Goal: Information Seeking & Learning: Learn about a topic

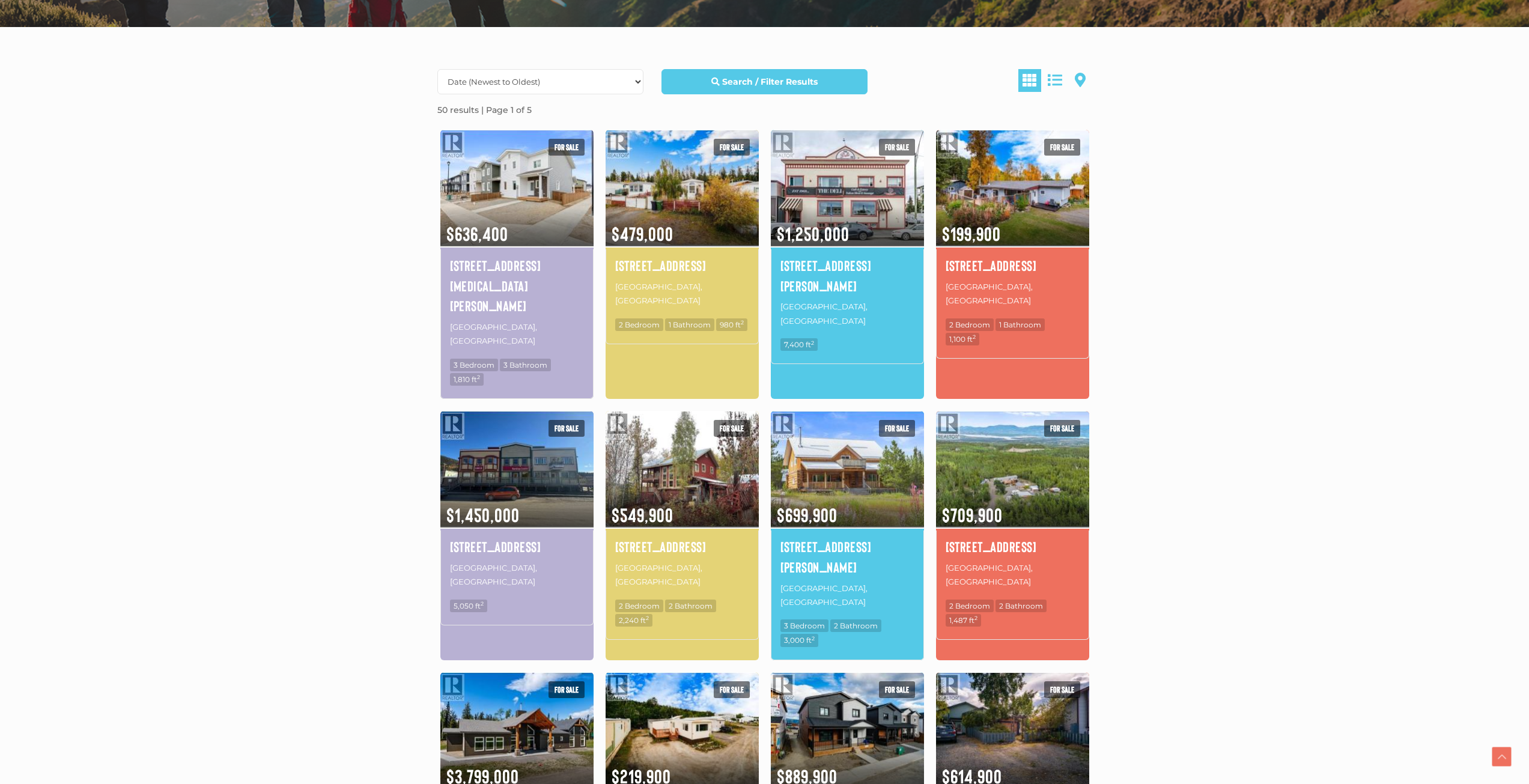
scroll to position [300, 0]
click at [665, 432] on img at bounding box center [682, 468] width 154 height 119
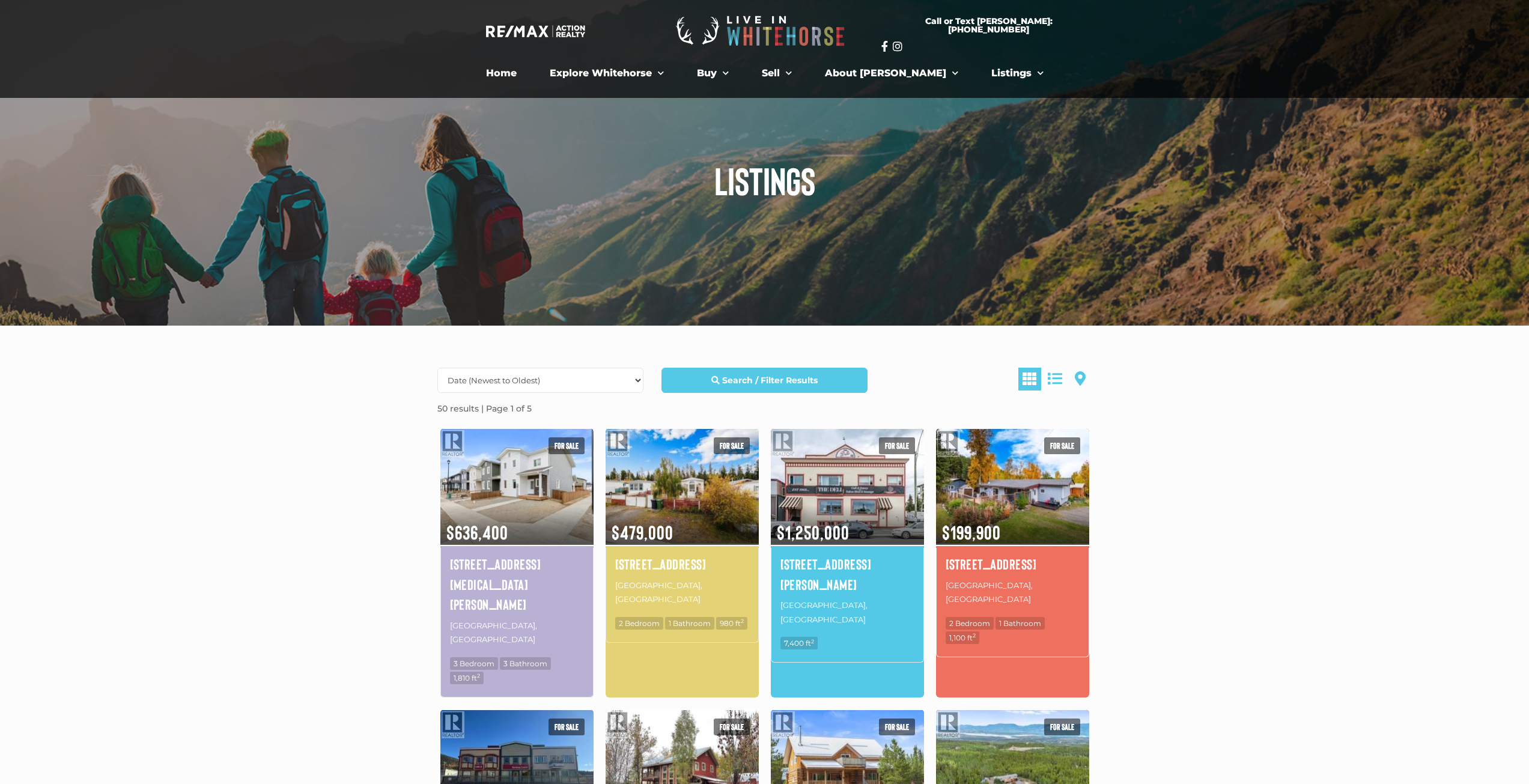
scroll to position [1, 0]
click at [782, 381] on strong "Search / Filter Results" at bounding box center [770, 381] width 96 height 11
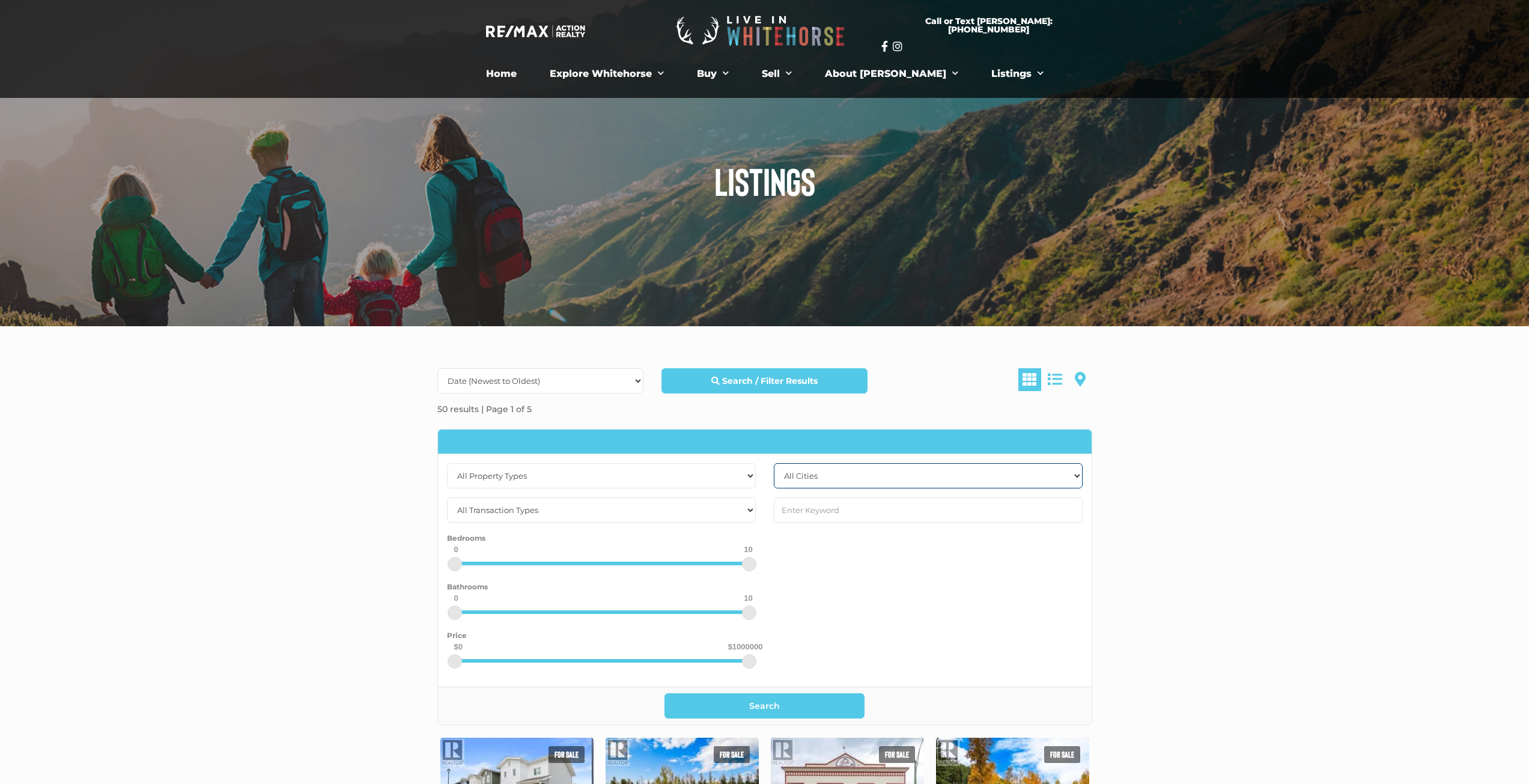
click at [878, 465] on select "All Cities Dawson City Haines Junction Whitehorse Whitehorse North Whitehorse S…" at bounding box center [928, 475] width 309 height 25
select select "whitehorse"
click at [774, 463] on select "All Cities Dawson City Haines Junction Whitehorse Whitehorse North Whitehorse S…" at bounding box center [928, 475] width 309 height 25
click at [808, 698] on button "Search" at bounding box center [764, 705] width 200 height 25
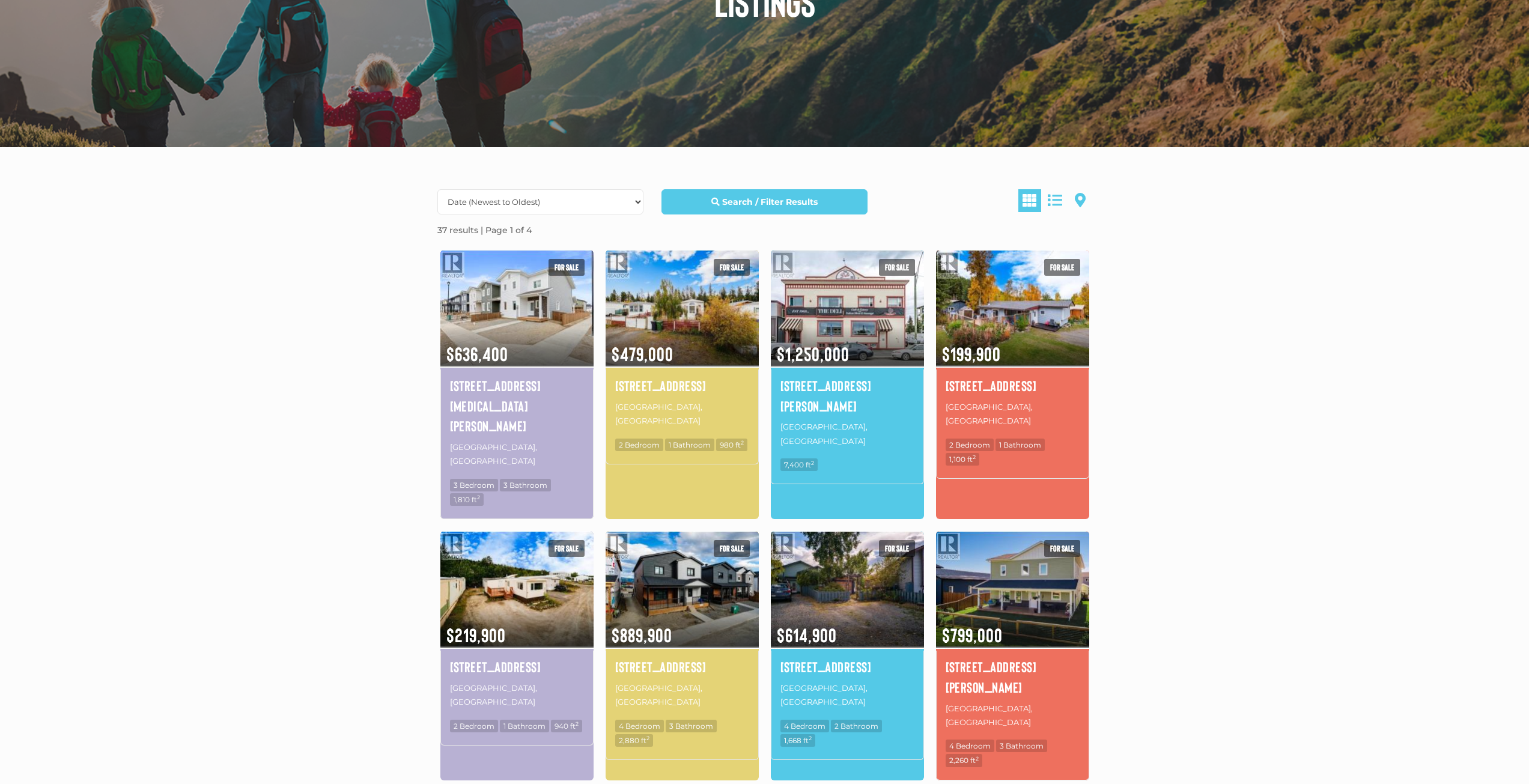
scroll to position [180, 0]
click at [1015, 545] on img at bounding box center [1013, 588] width 154 height 119
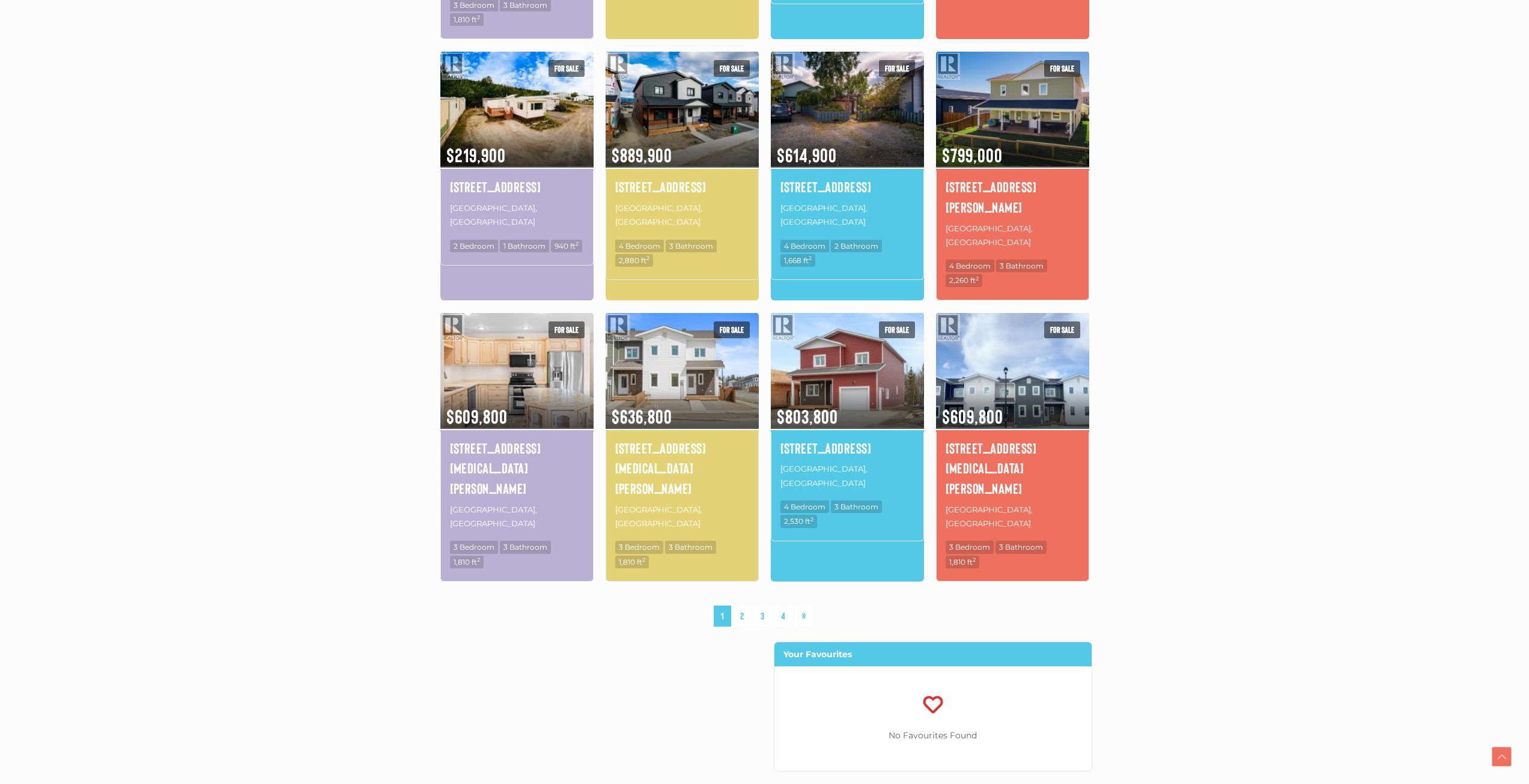
scroll to position [661, 0]
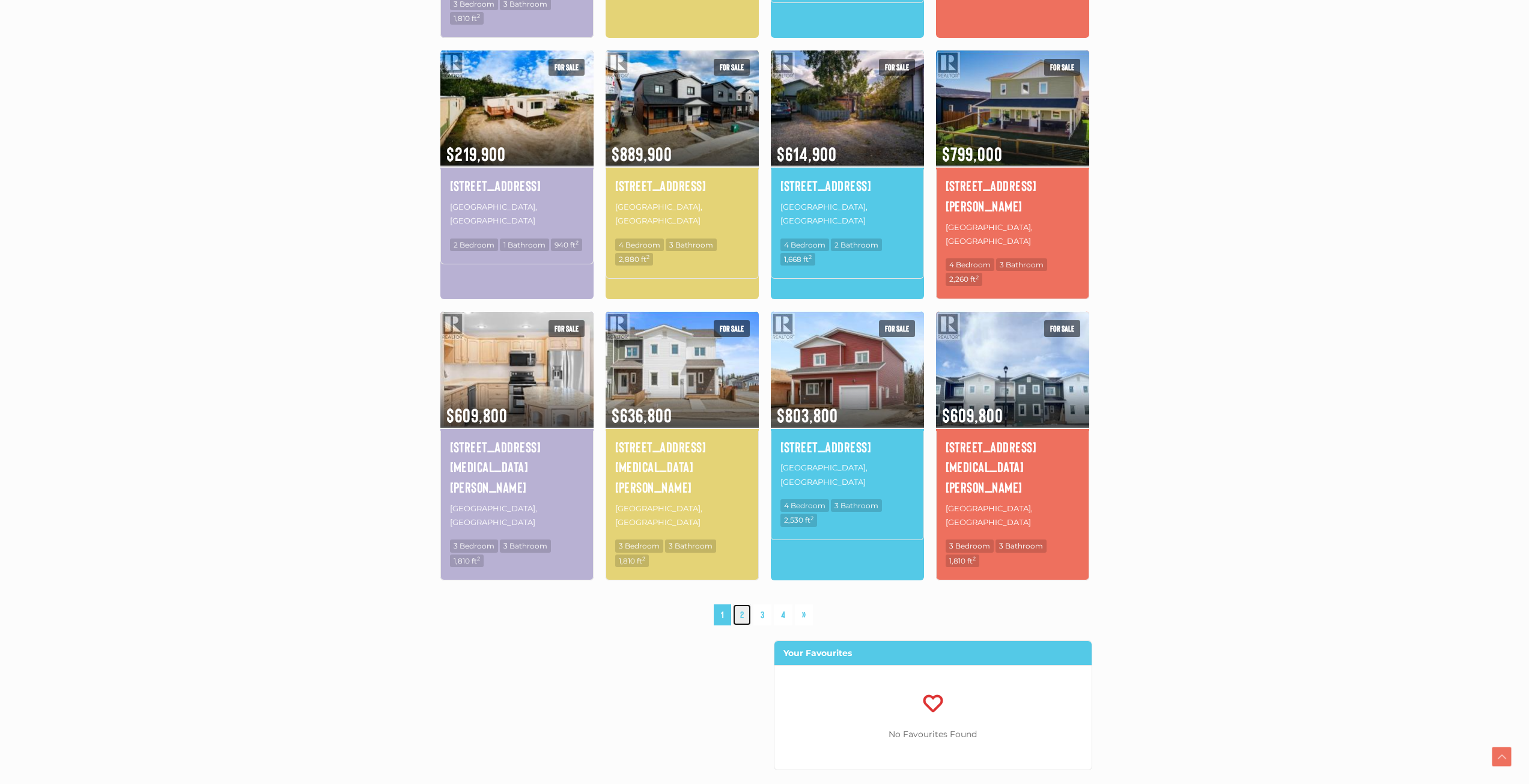
click at [747, 604] on link "2" at bounding box center [742, 615] width 18 height 21
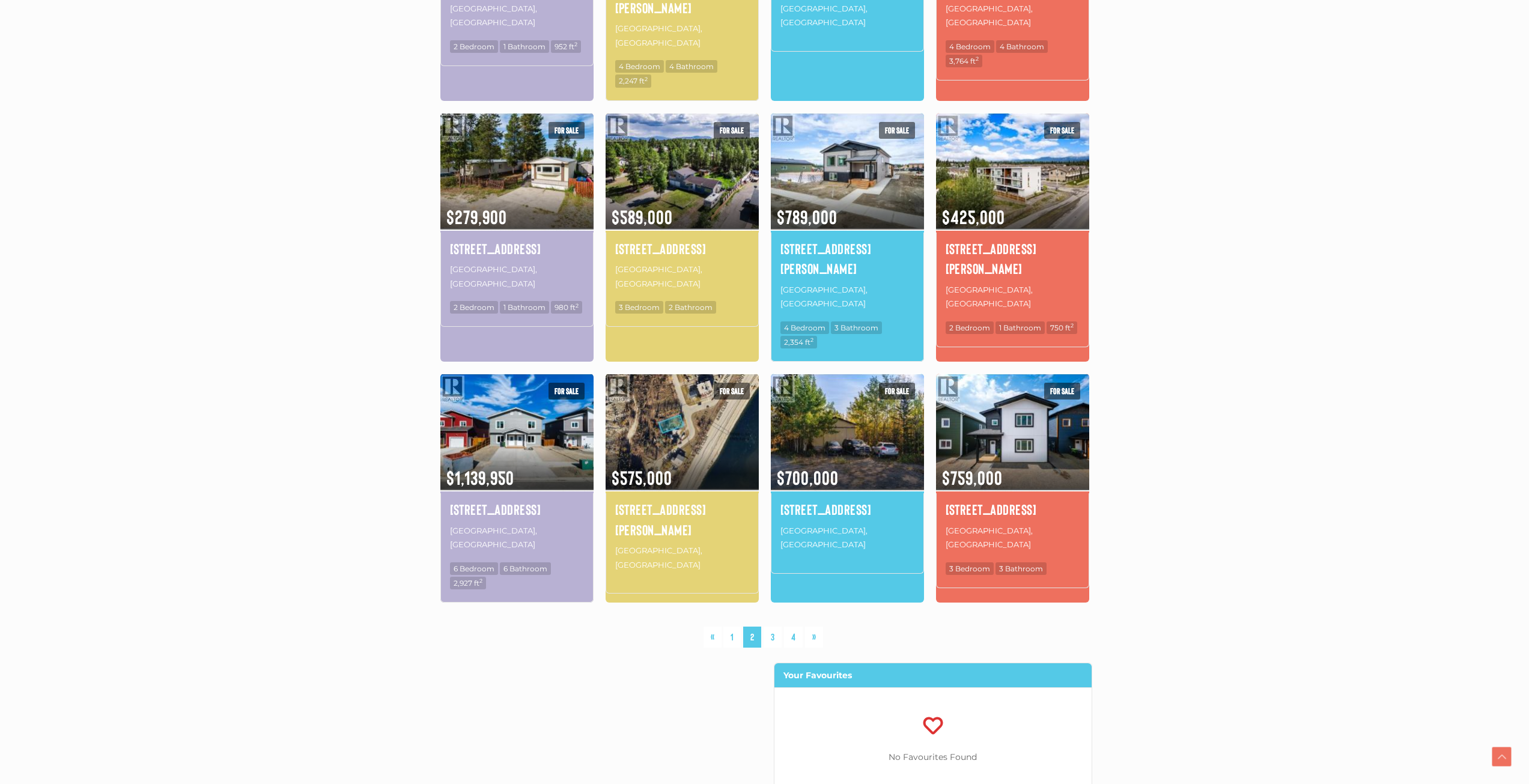
scroll to position [579, 0]
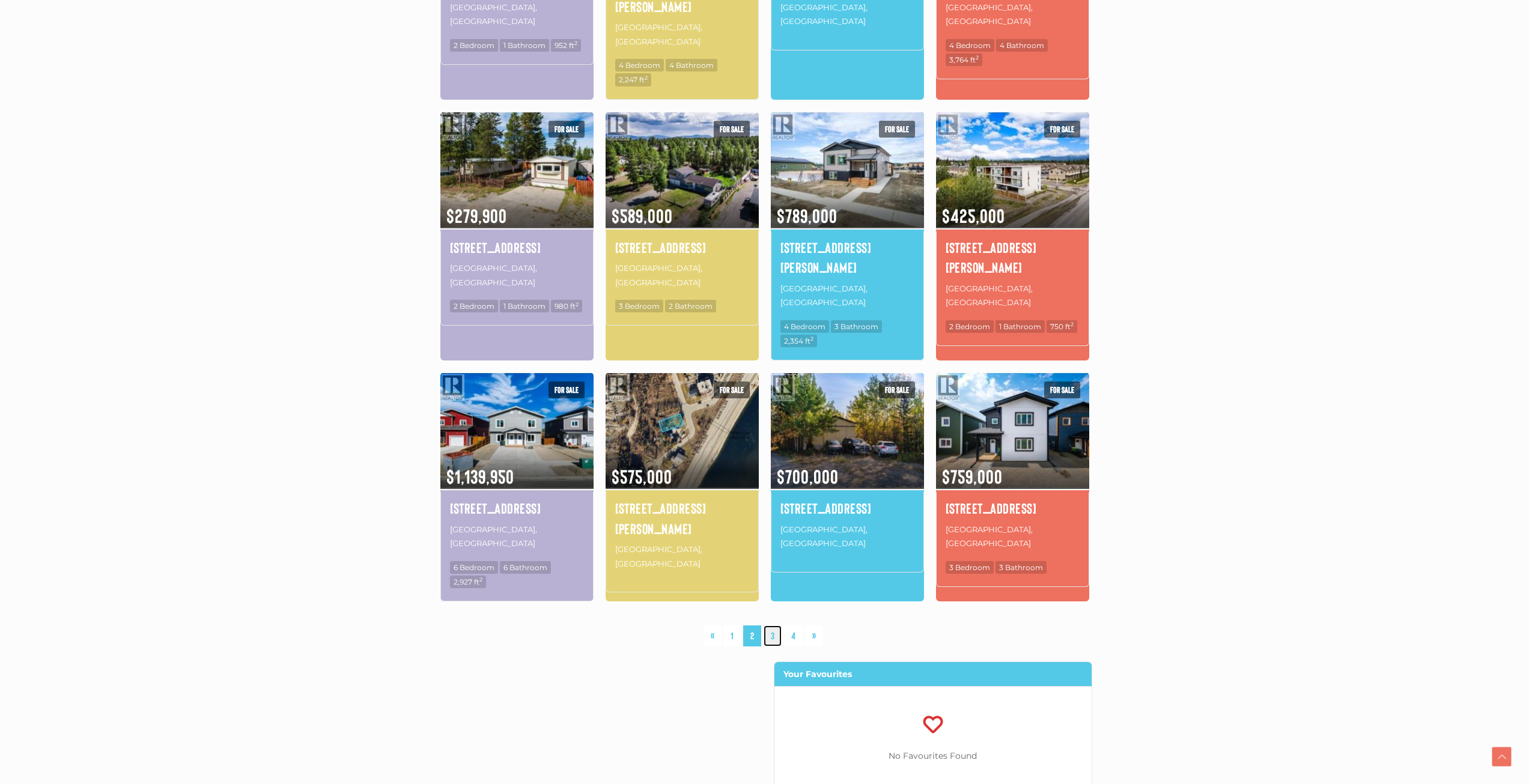
click at [769, 626] on link "3" at bounding box center [773, 636] width 18 height 21
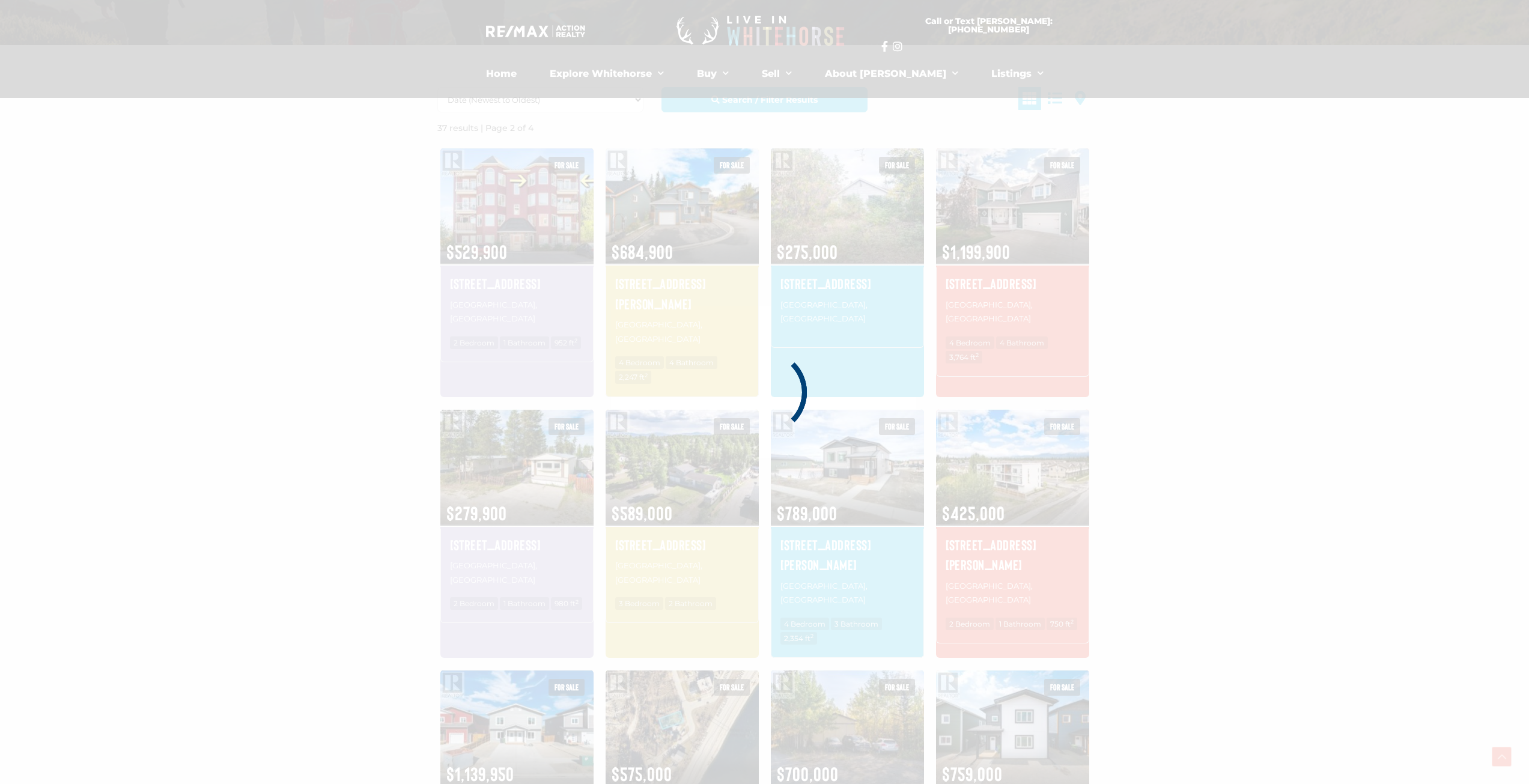
scroll to position [279, 0]
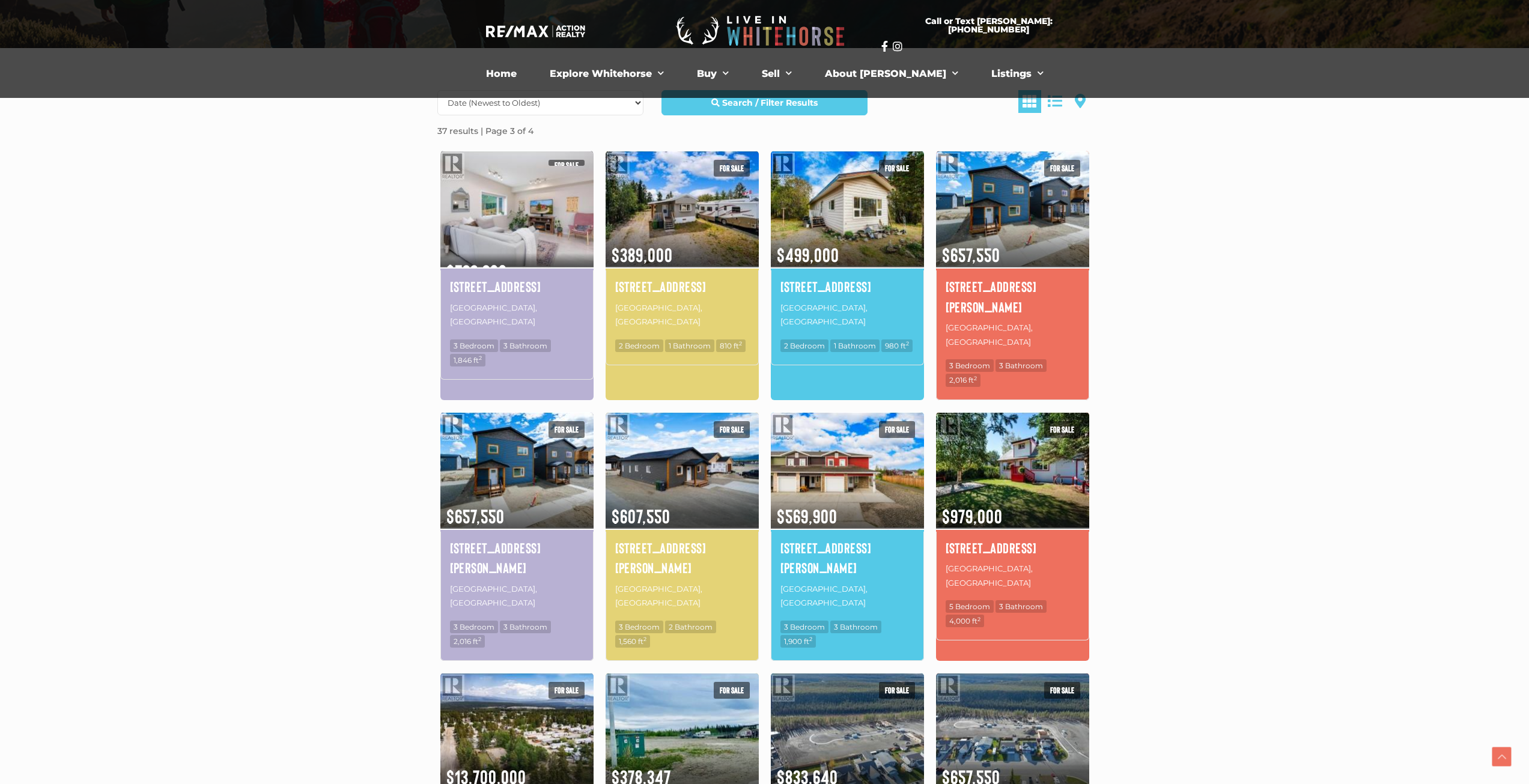
click at [501, 244] on img at bounding box center [517, 209] width 154 height 119
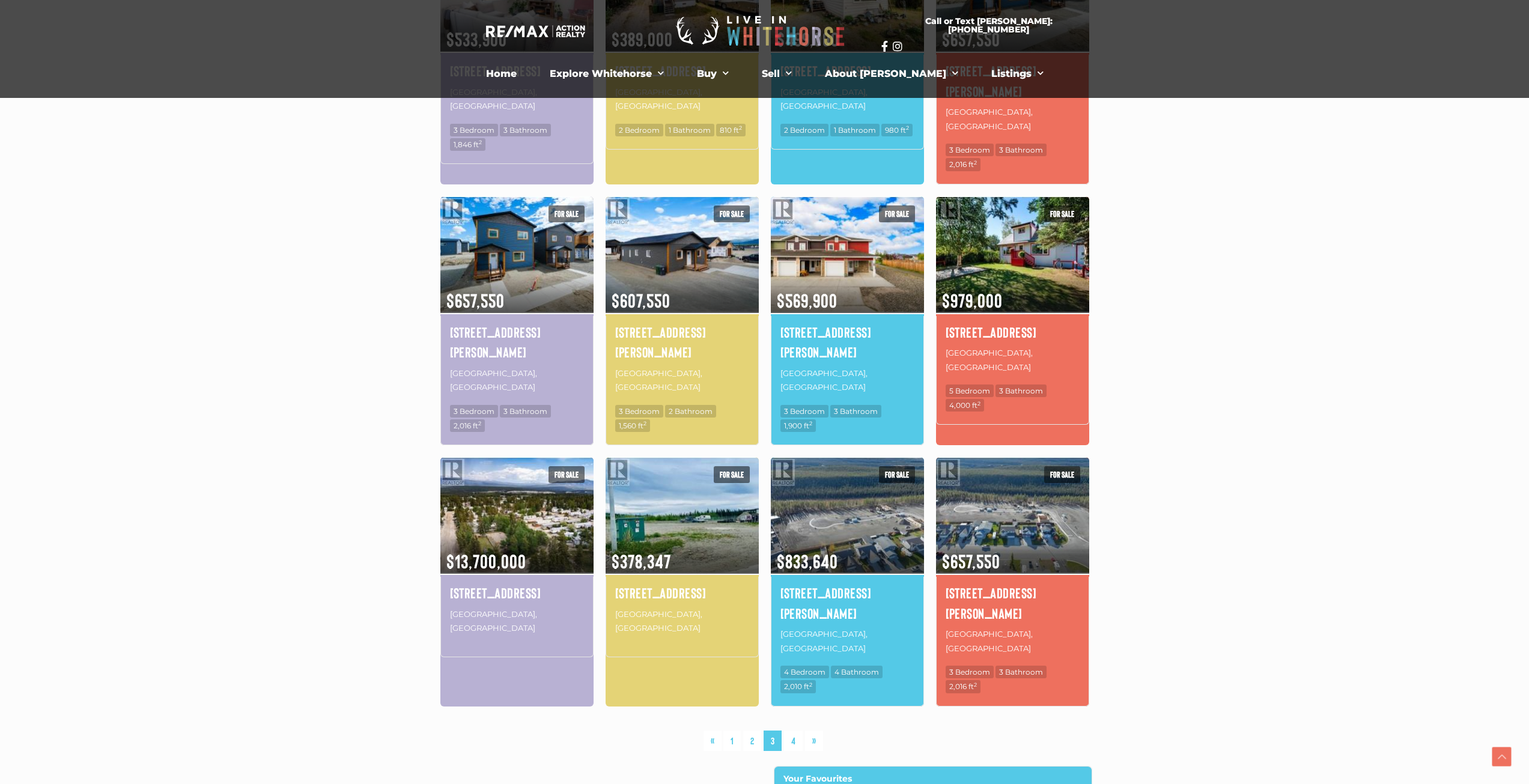
scroll to position [579, 0]
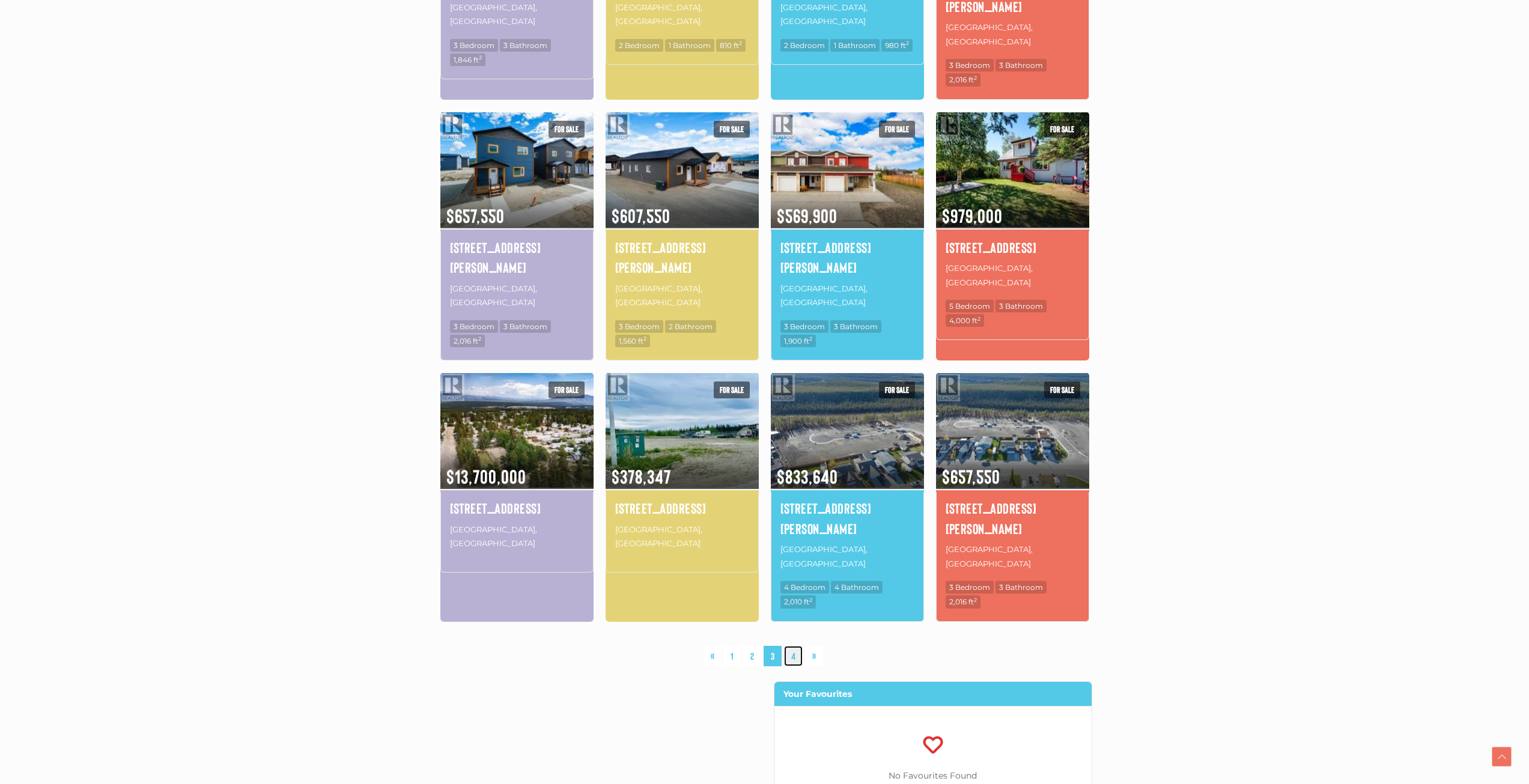
click at [796, 646] on link "4" at bounding box center [793, 656] width 19 height 21
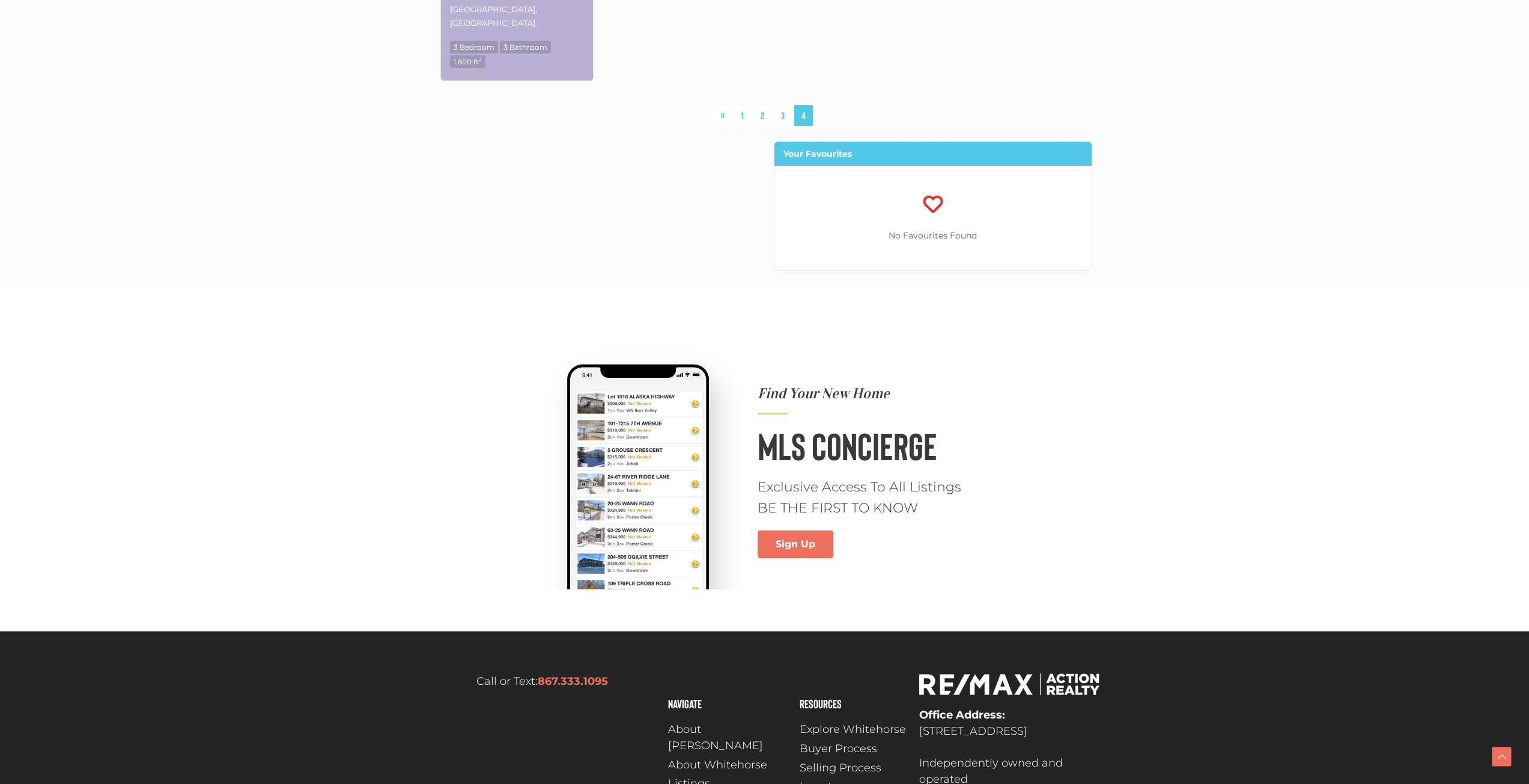
scroll to position [579, 0]
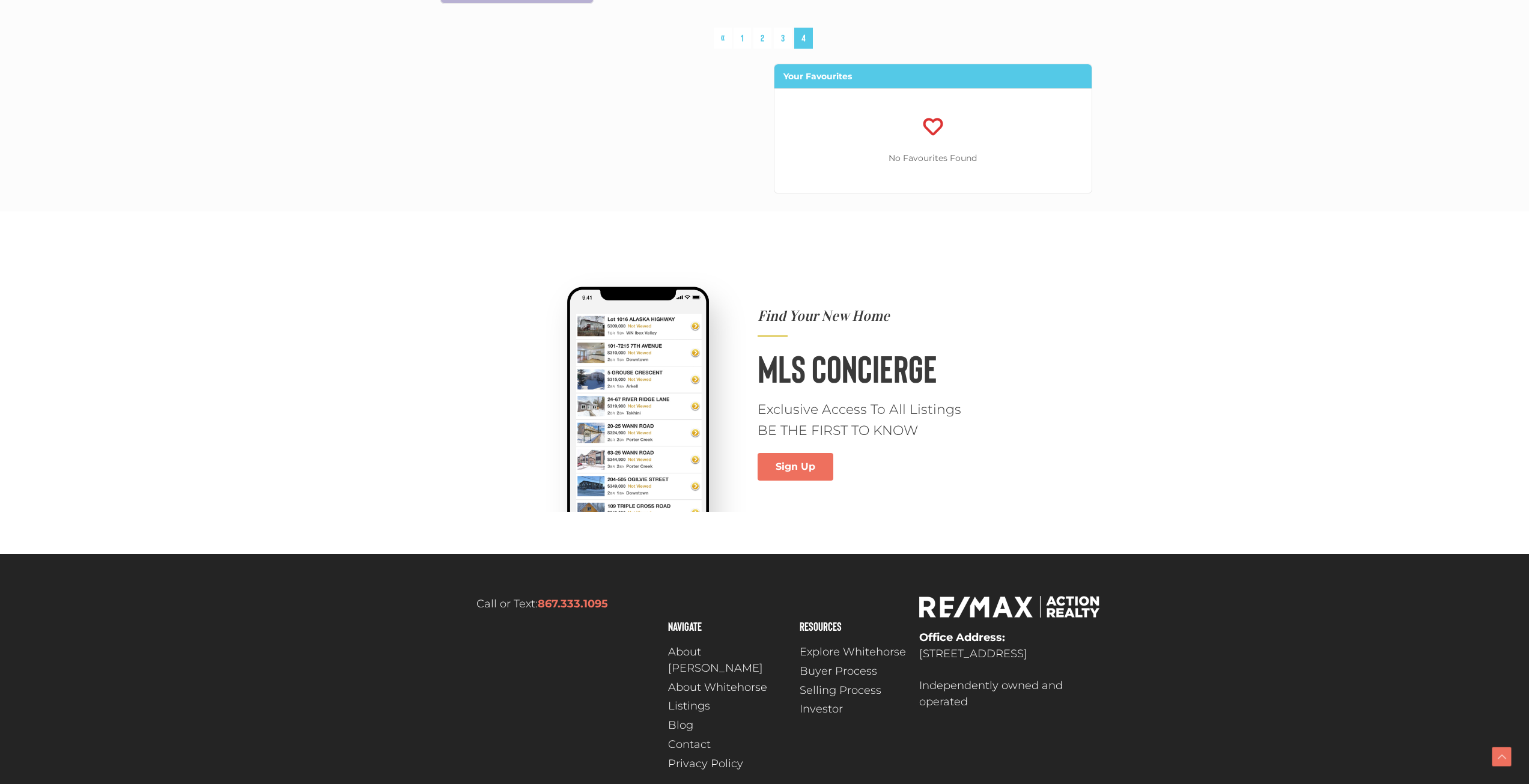
scroll to position [661, 0]
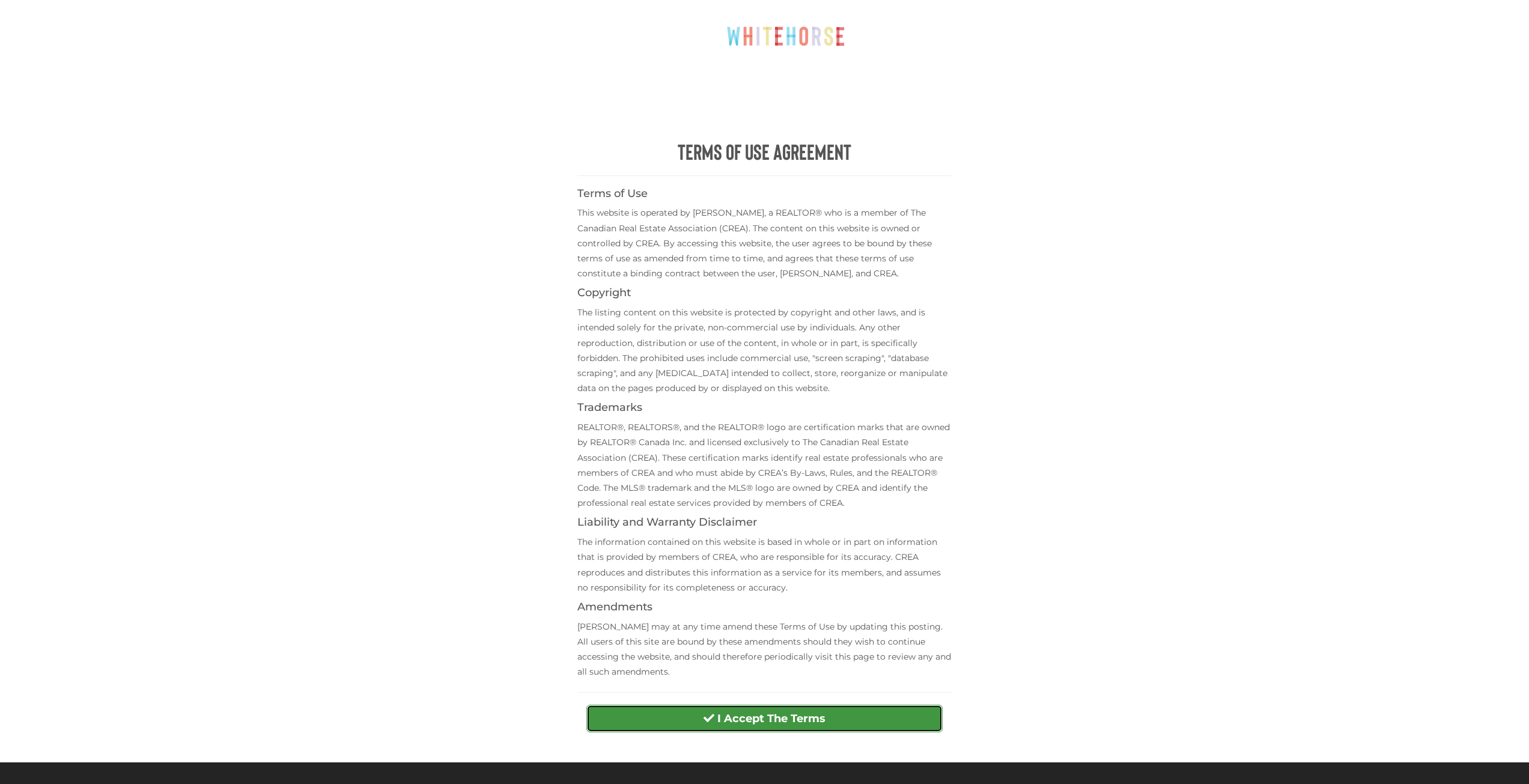
click at [793, 722] on strong "I Accept The Terms" at bounding box center [772, 719] width 108 height 13
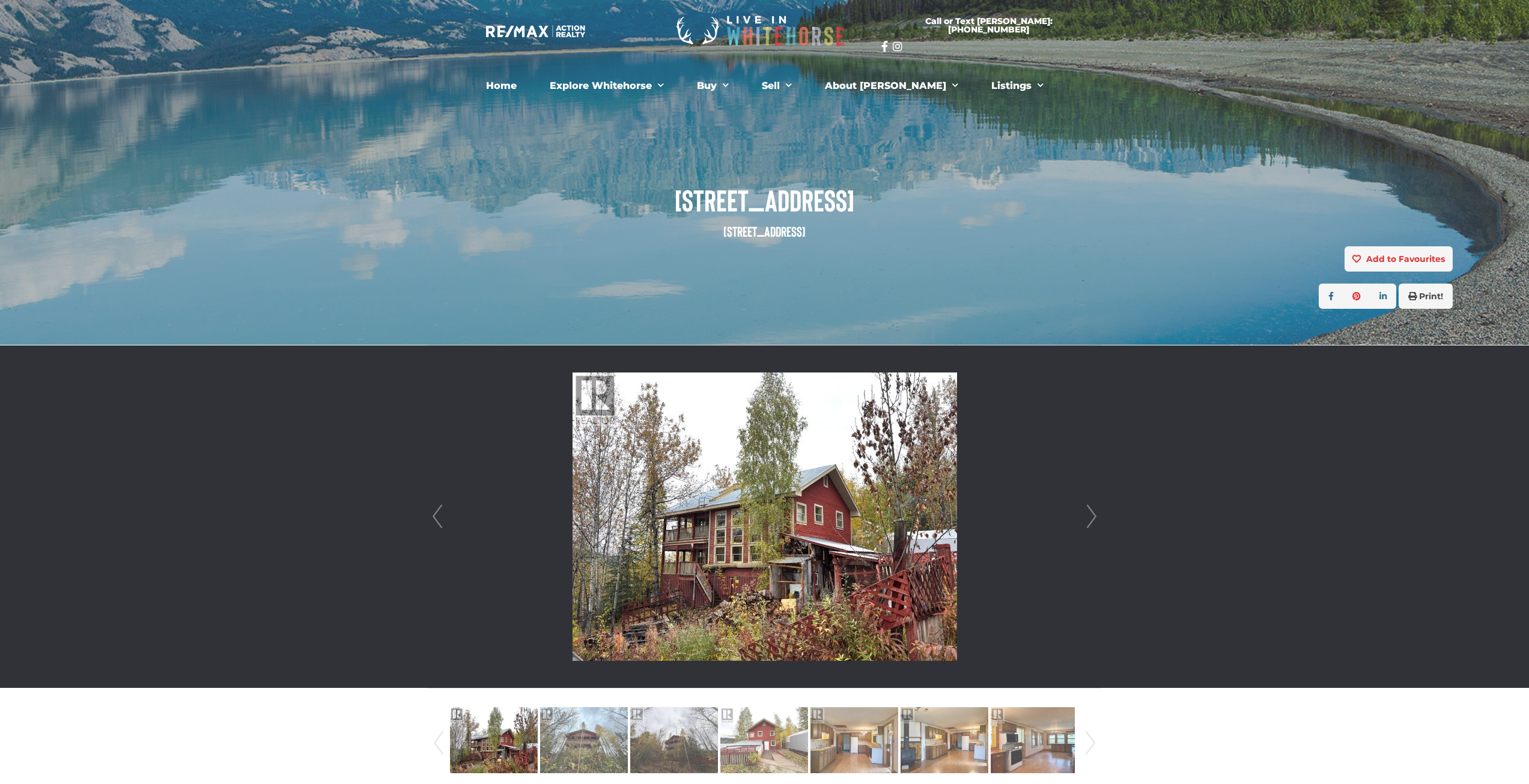
click at [846, 512] on img at bounding box center [764, 517] width 384 height 288
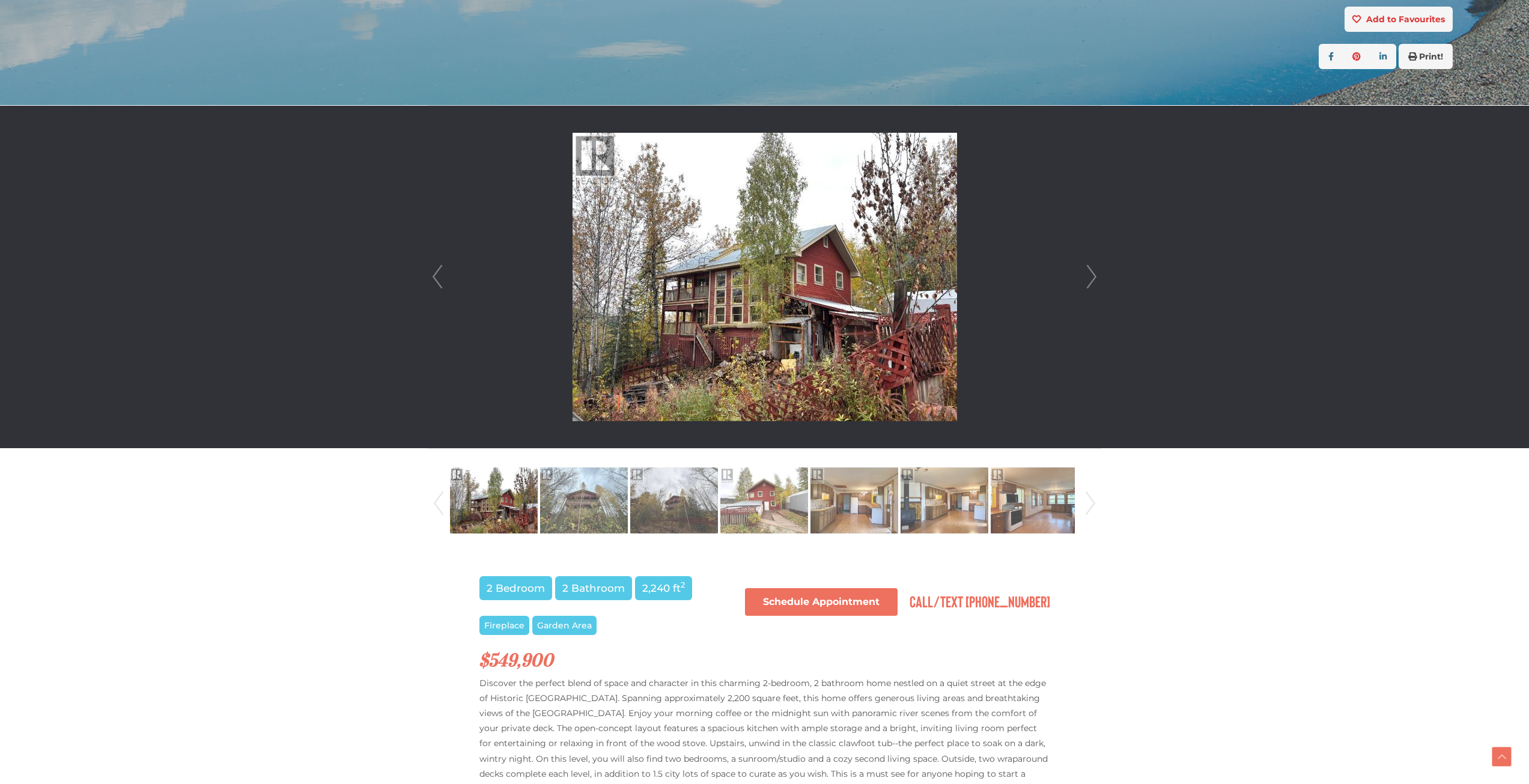
scroll to position [241, 0]
click at [558, 500] on img at bounding box center [584, 500] width 88 height 68
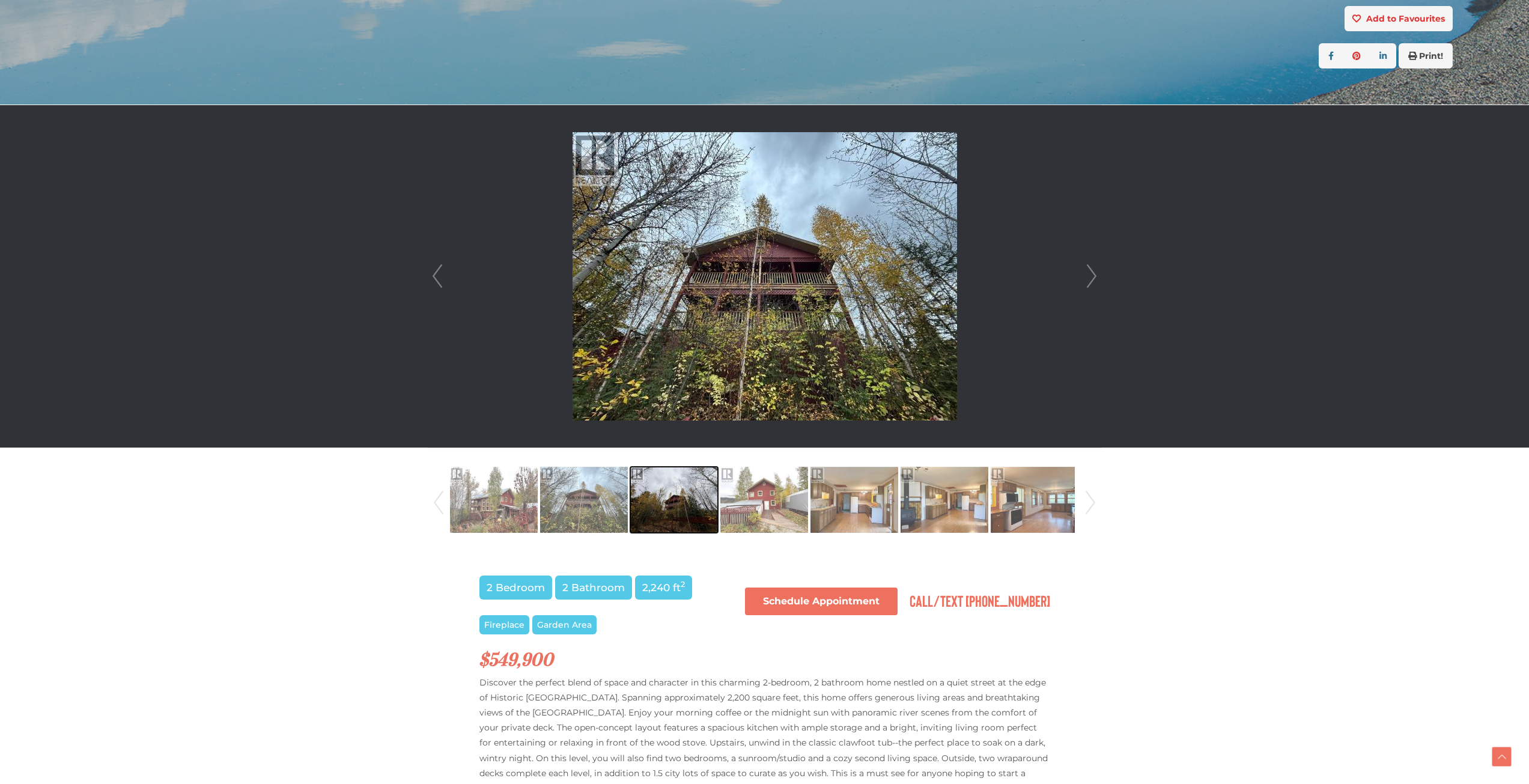
click at [697, 500] on img at bounding box center [674, 500] width 88 height 68
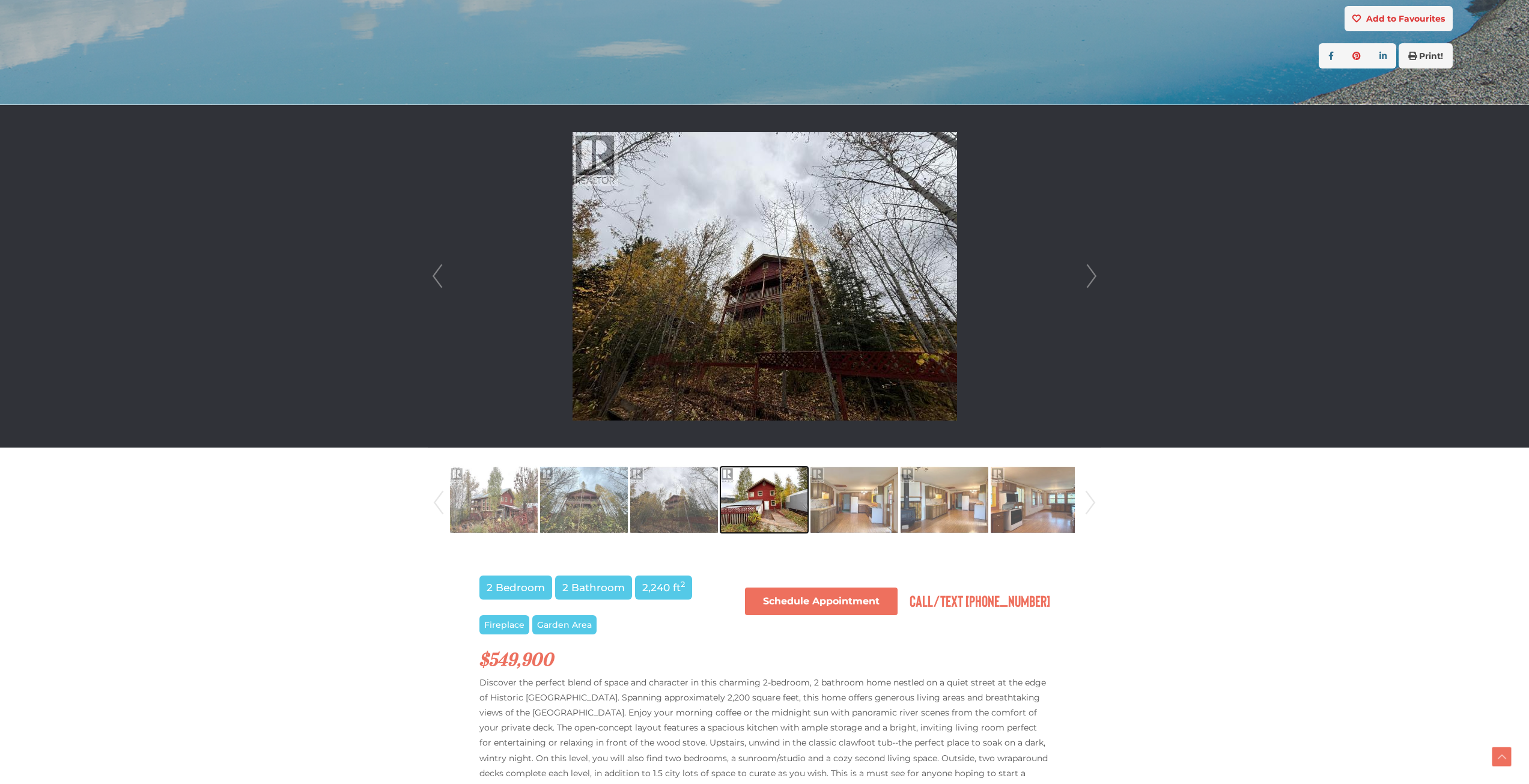
click at [788, 494] on img at bounding box center [764, 500] width 88 height 68
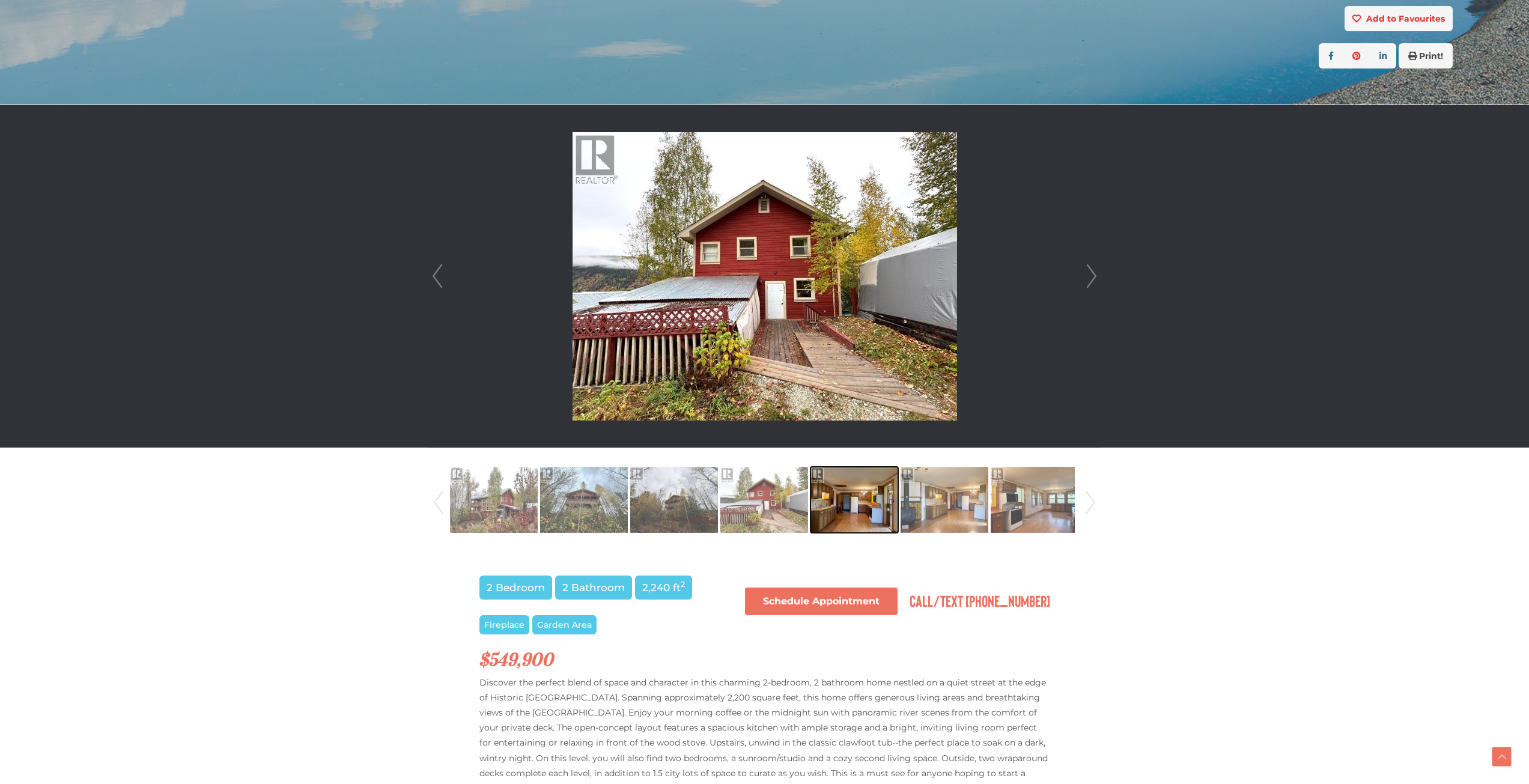
click at [838, 502] on img at bounding box center [855, 500] width 88 height 68
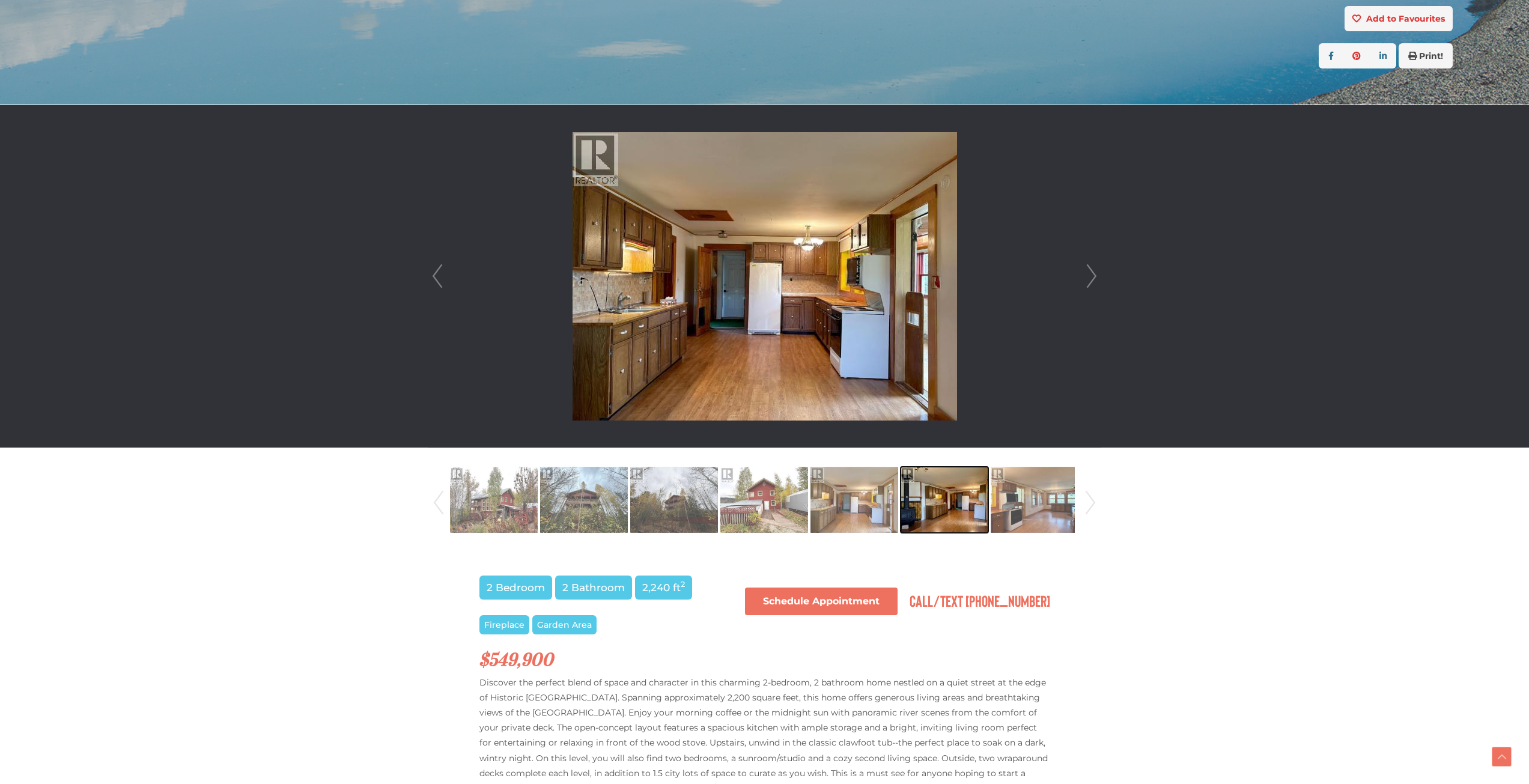
click at [966, 498] on img at bounding box center [944, 500] width 88 height 68
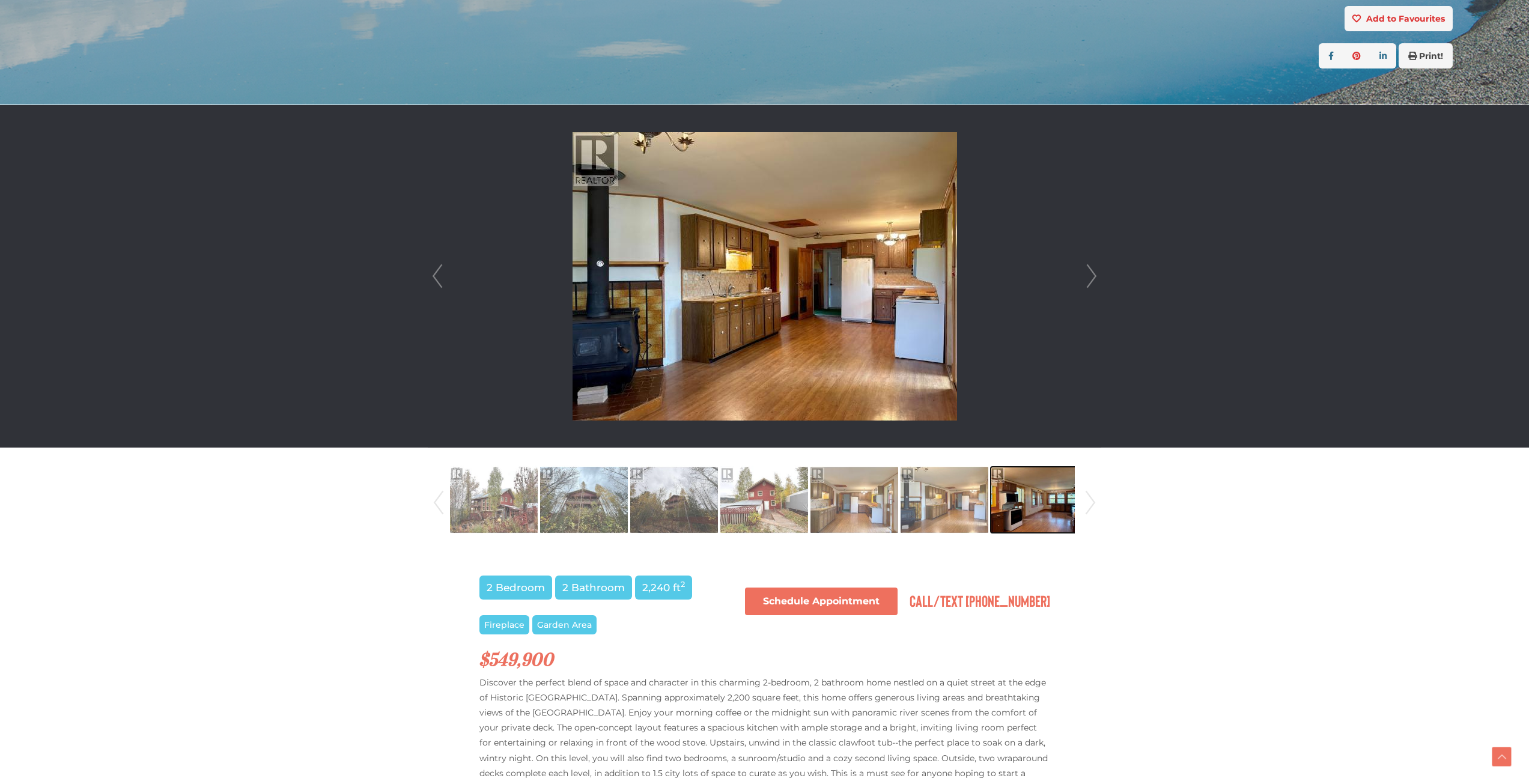
click at [1069, 501] on img at bounding box center [1034, 500] width 88 height 68
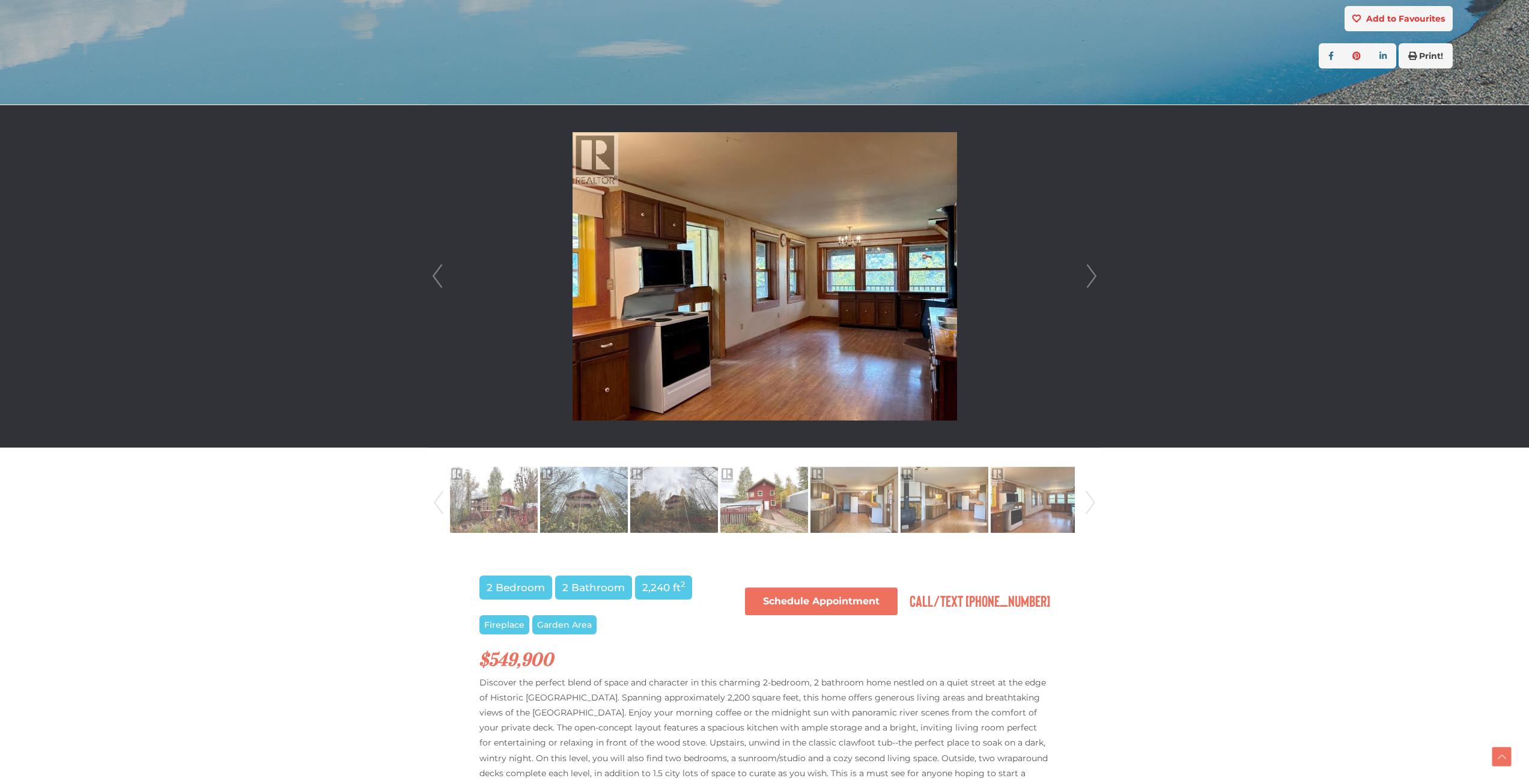
click at [1090, 498] on link "Next" at bounding box center [1090, 503] width 18 height 82
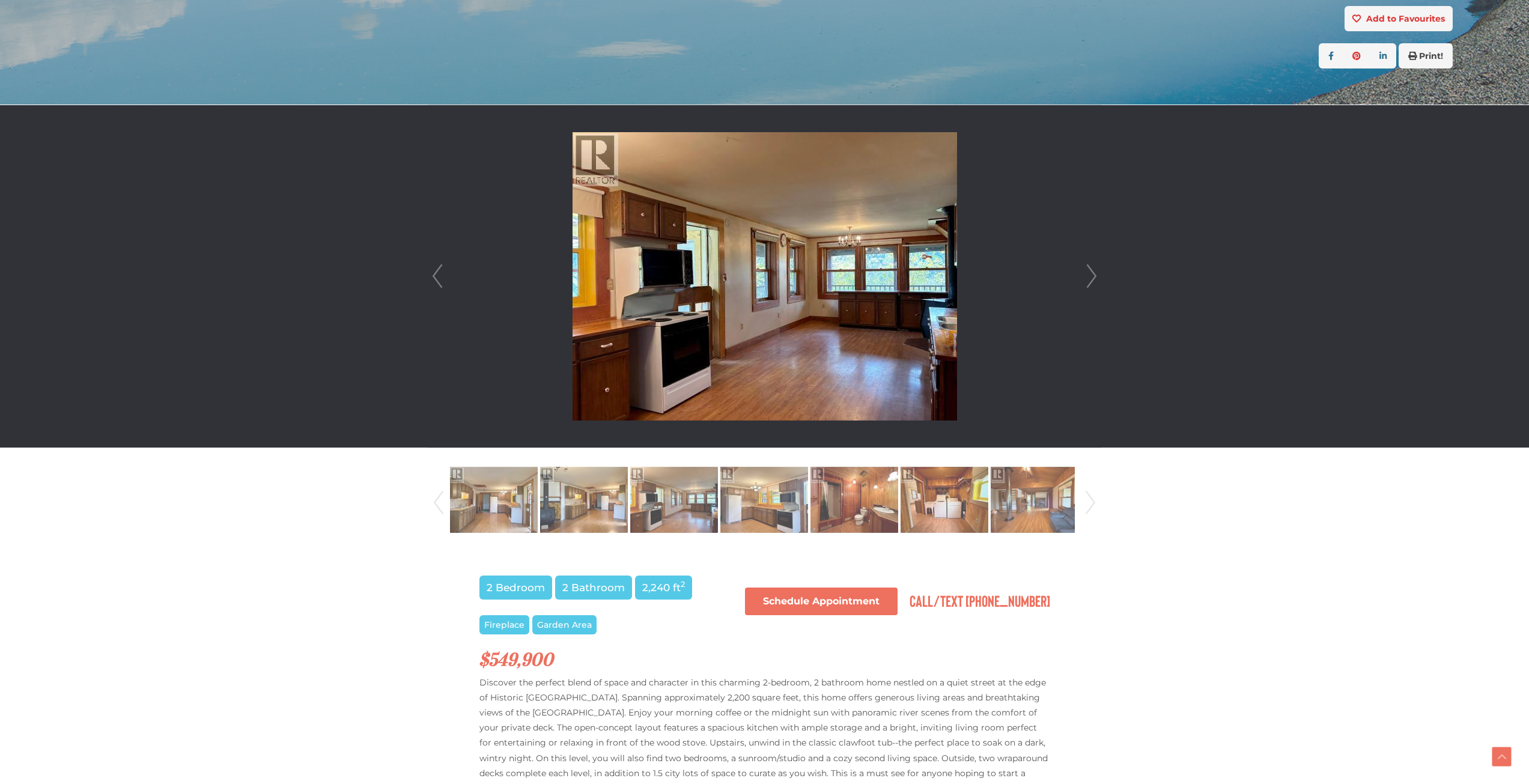
click at [1090, 498] on link "Next" at bounding box center [1090, 503] width 18 height 82
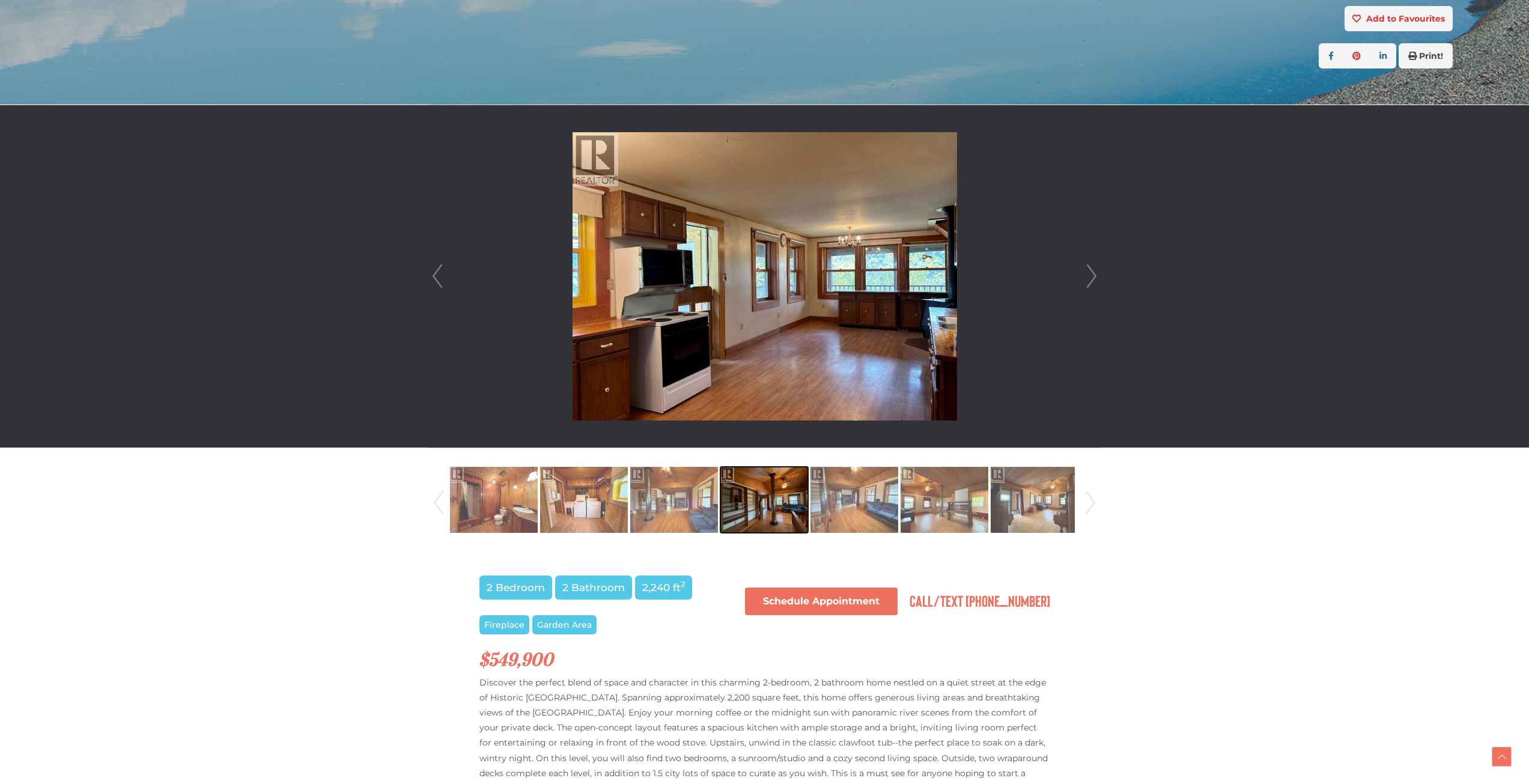
click at [788, 500] on img at bounding box center [764, 500] width 88 height 68
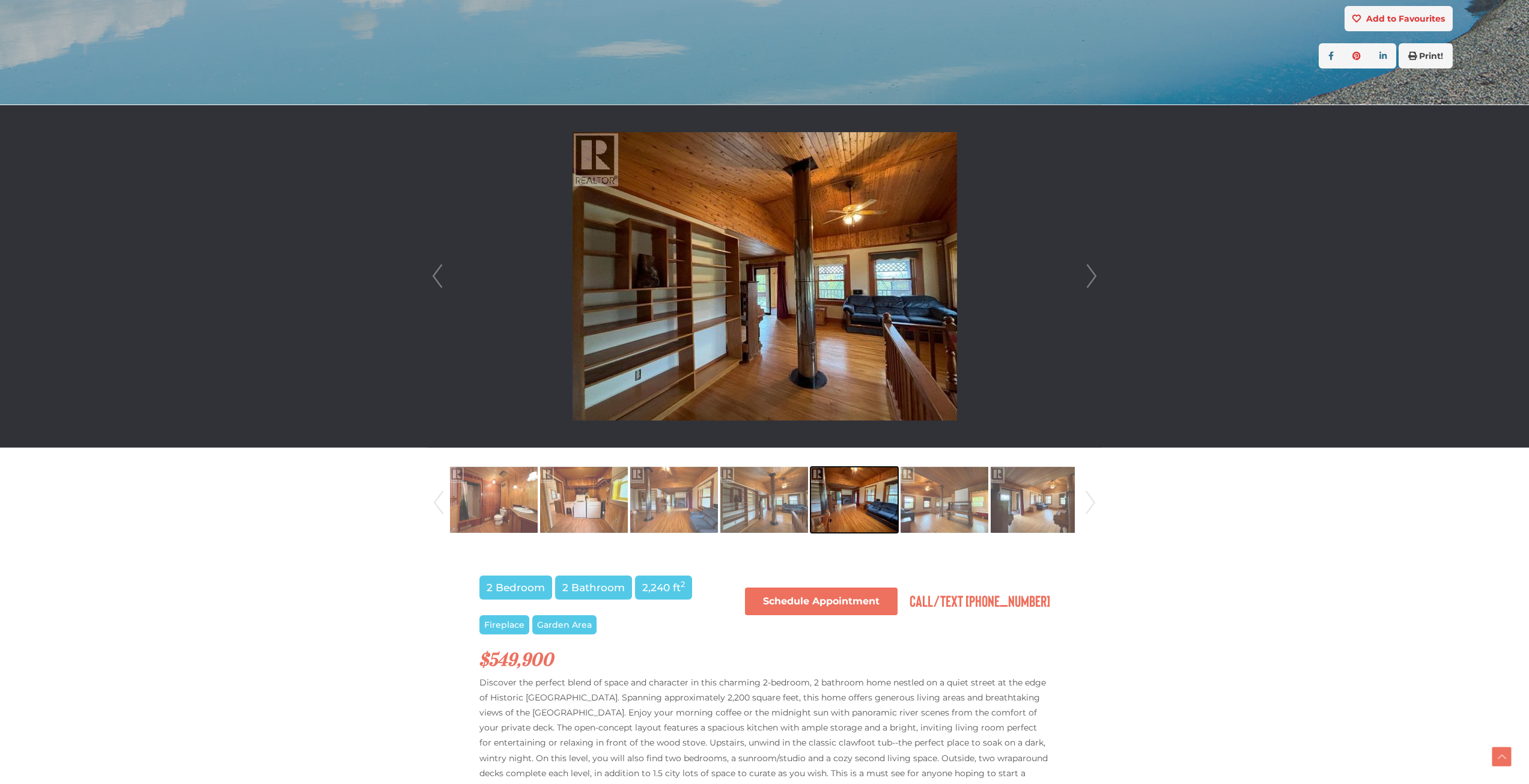
click at [839, 502] on img at bounding box center [855, 500] width 88 height 68
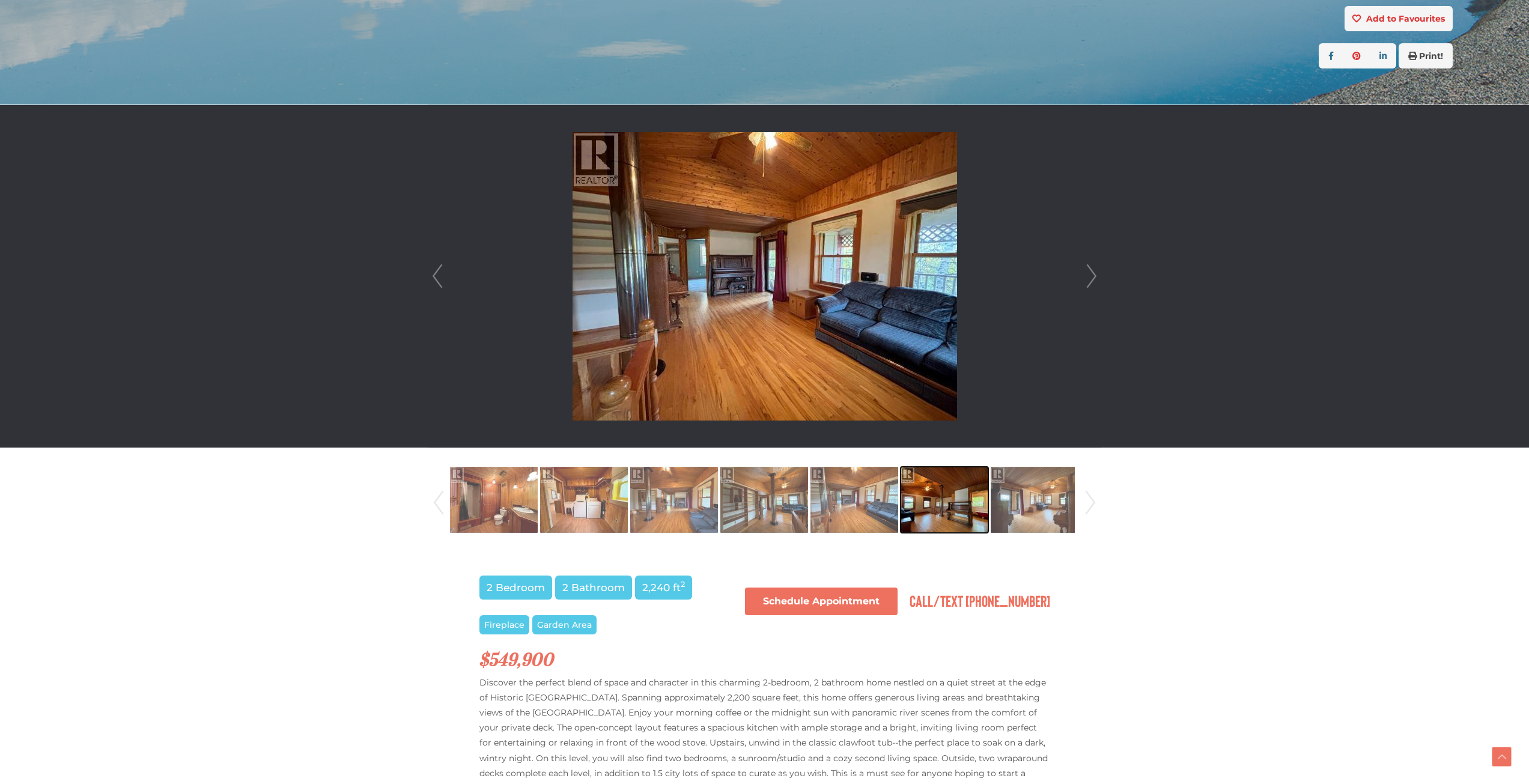
click at [930, 498] on img at bounding box center [944, 500] width 88 height 68
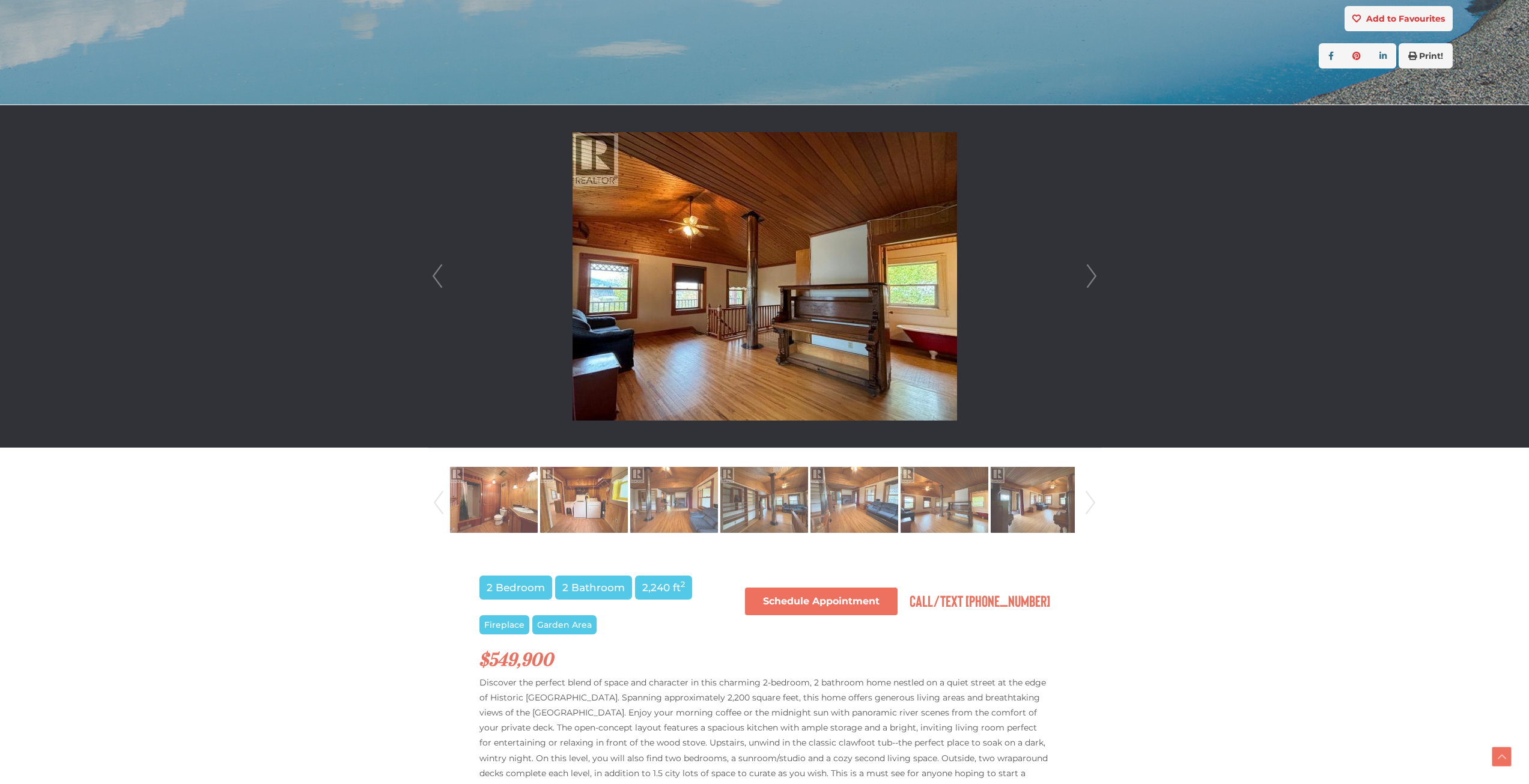
click at [1086, 503] on link "Next" at bounding box center [1090, 503] width 18 height 82
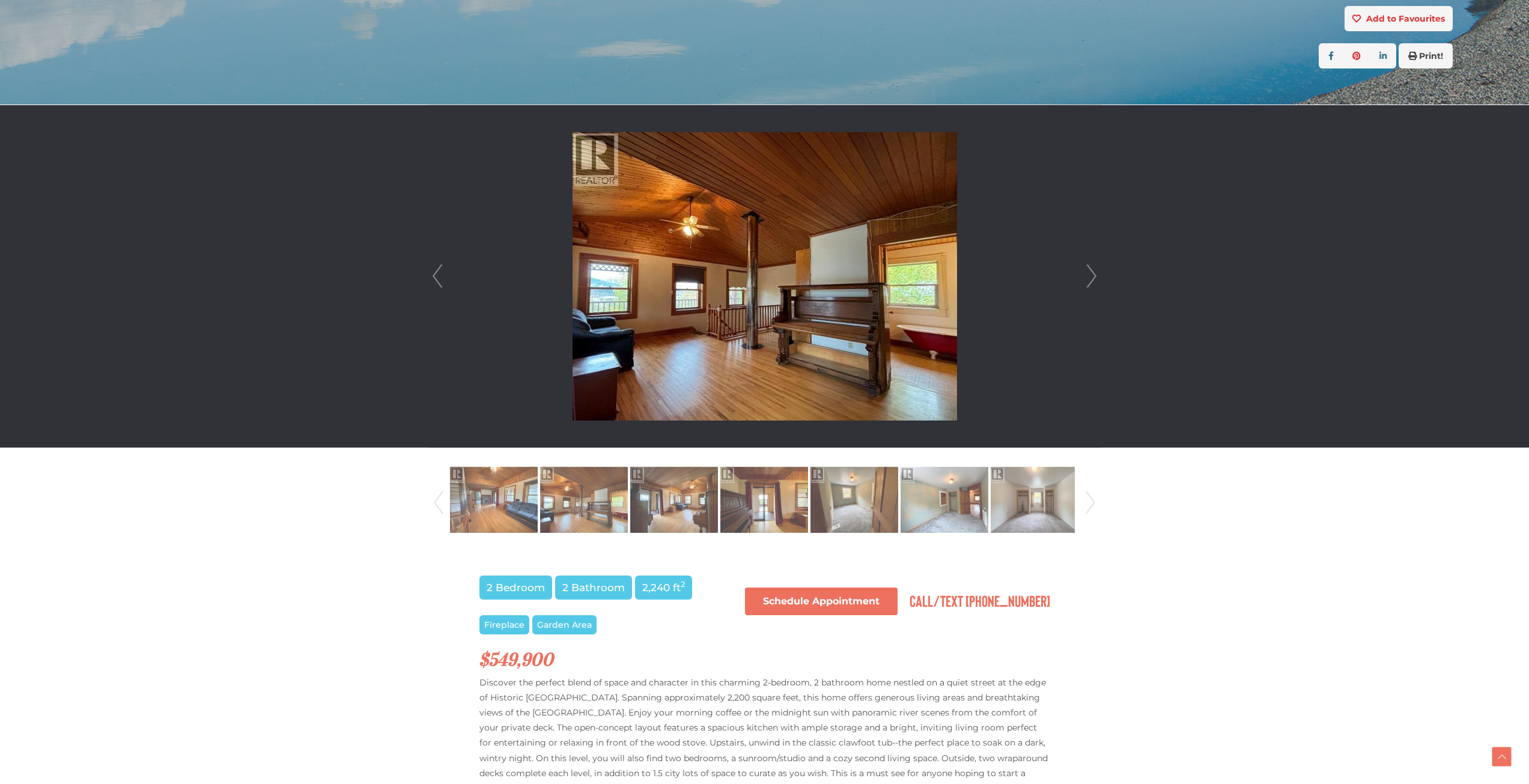
click at [1086, 503] on link "Next" at bounding box center [1090, 503] width 18 height 82
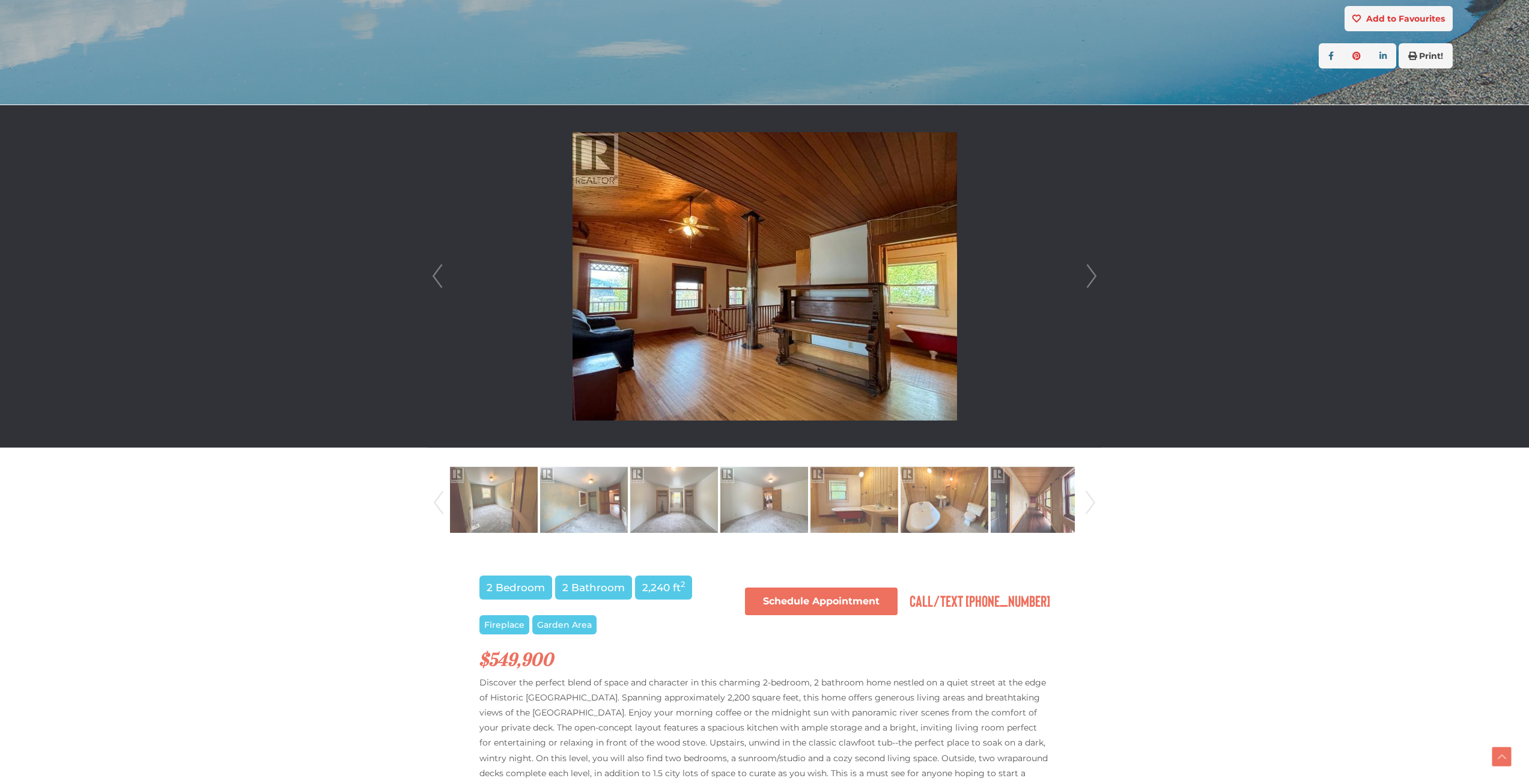
click at [1086, 503] on link "Next" at bounding box center [1090, 503] width 18 height 82
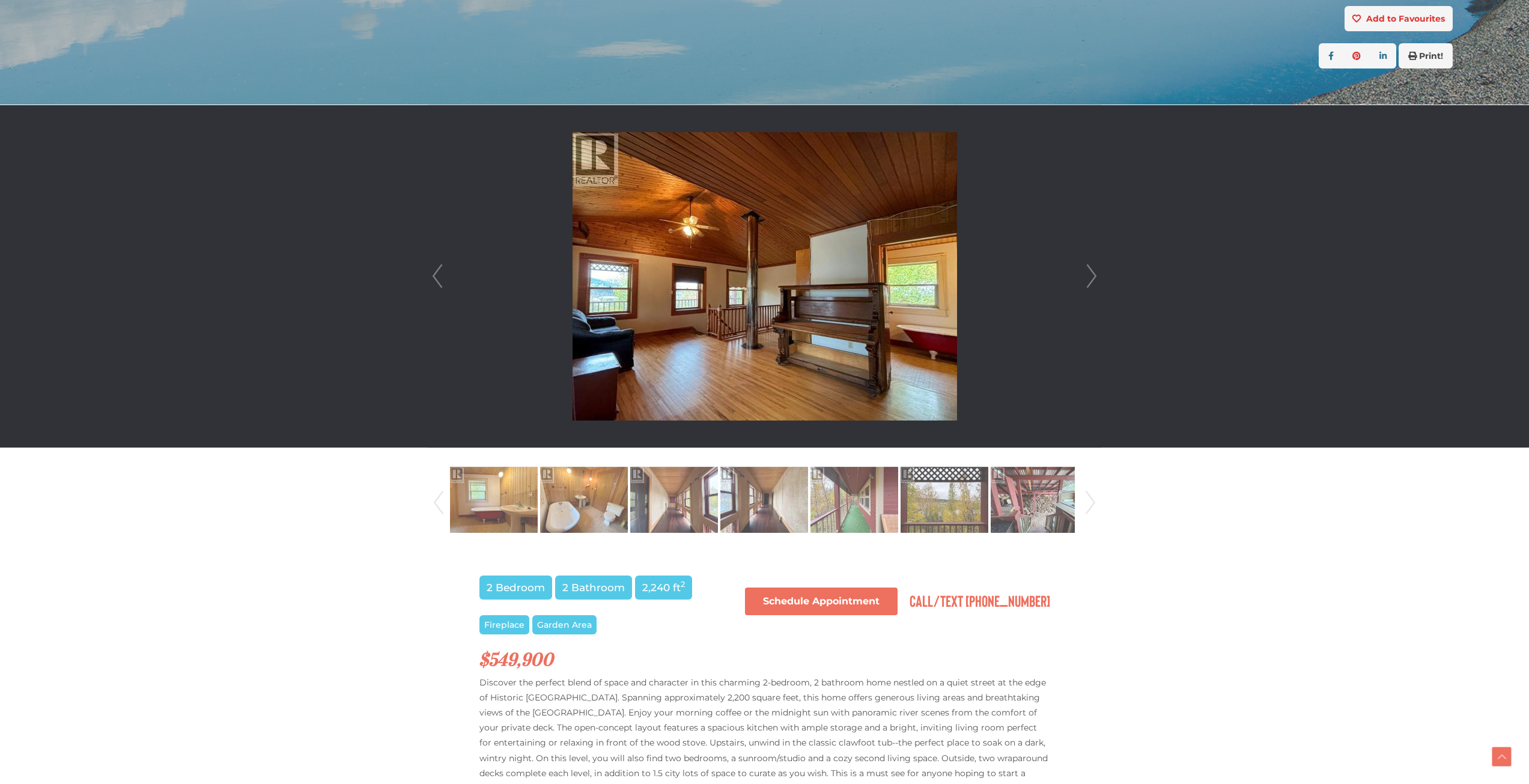
click at [1086, 503] on link "Next" at bounding box center [1090, 503] width 18 height 82
click at [920, 501] on img at bounding box center [944, 500] width 88 height 68
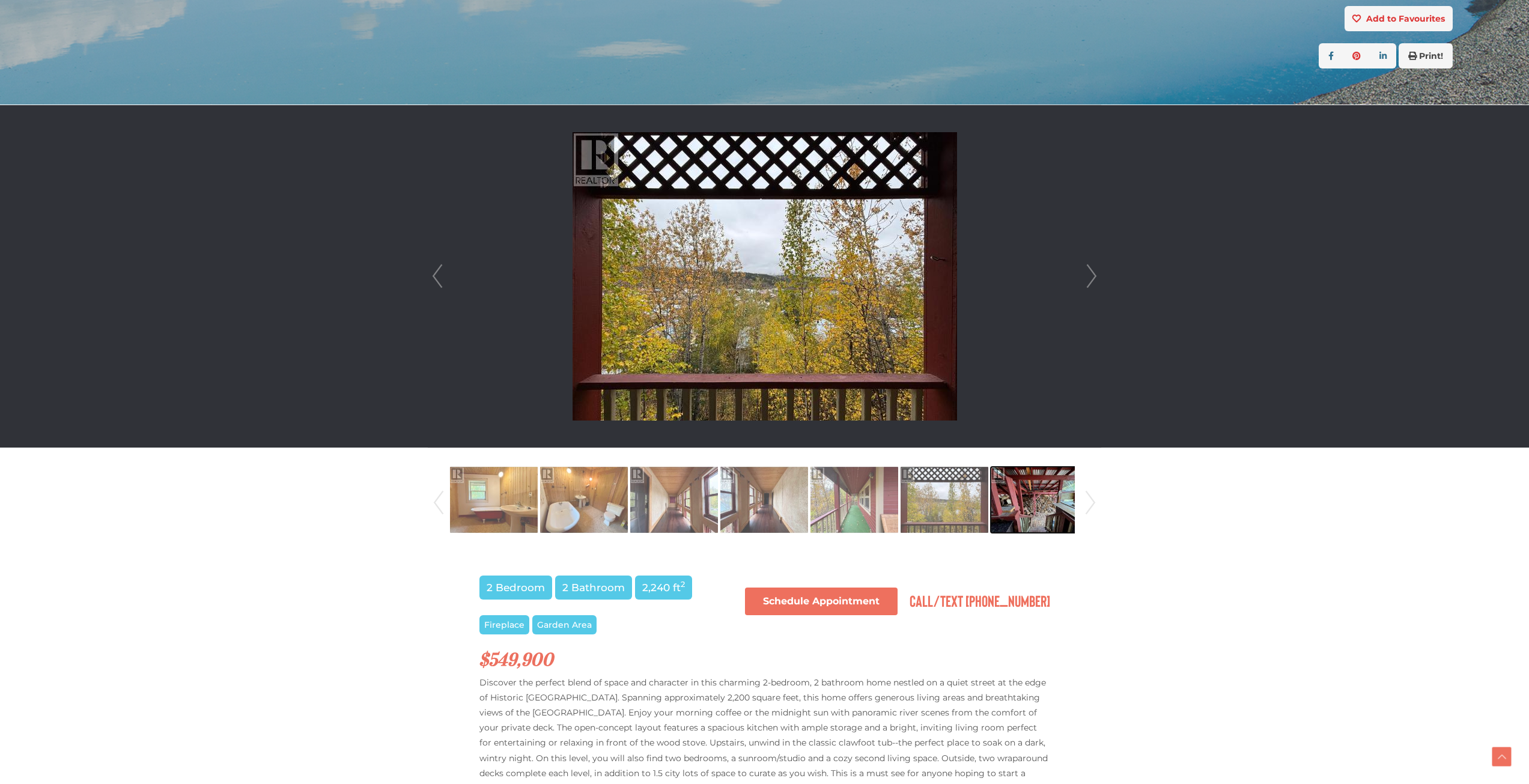
click at [1048, 502] on img at bounding box center [1034, 500] width 88 height 68
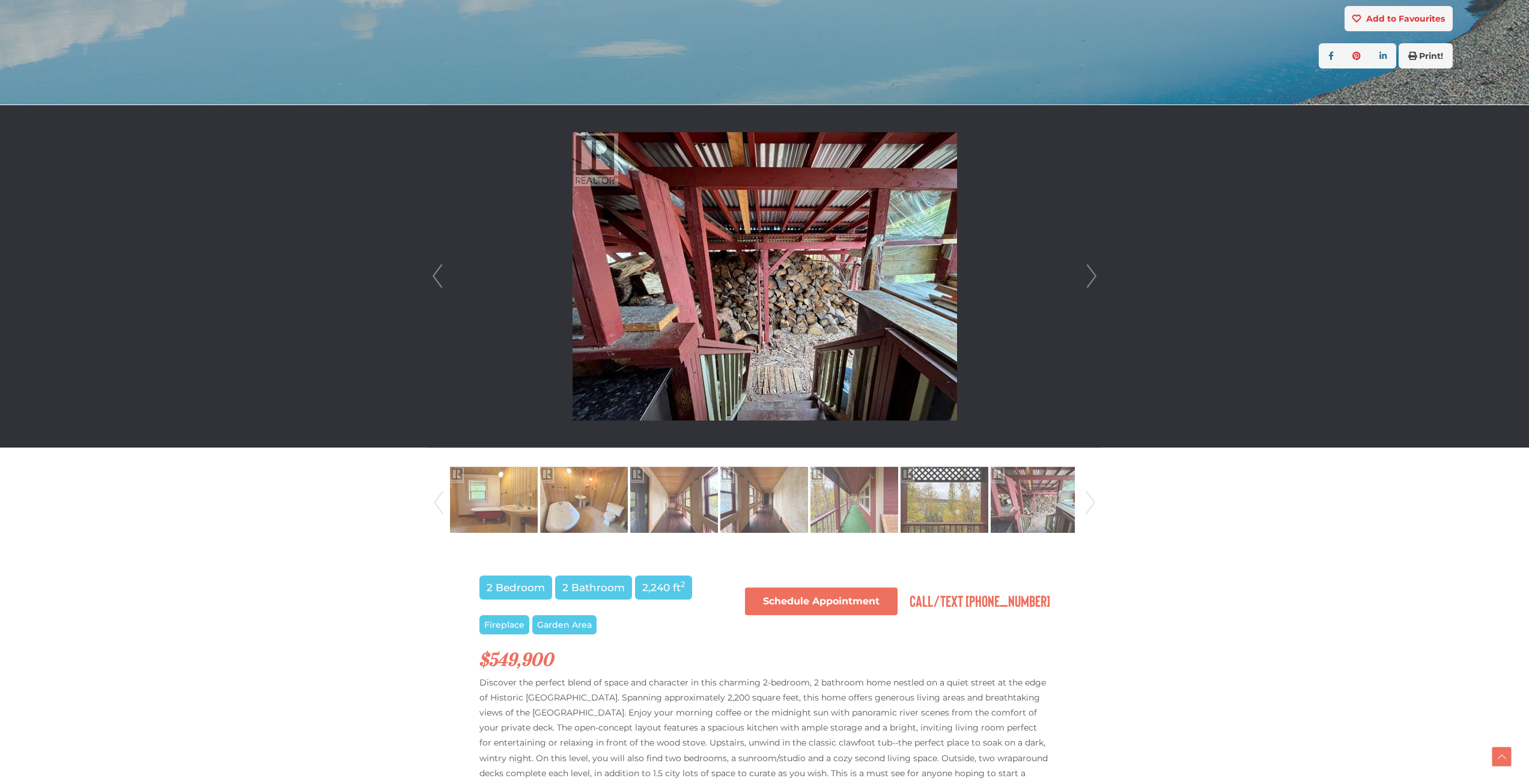
click at [1086, 498] on link "Next" at bounding box center [1090, 503] width 18 height 82
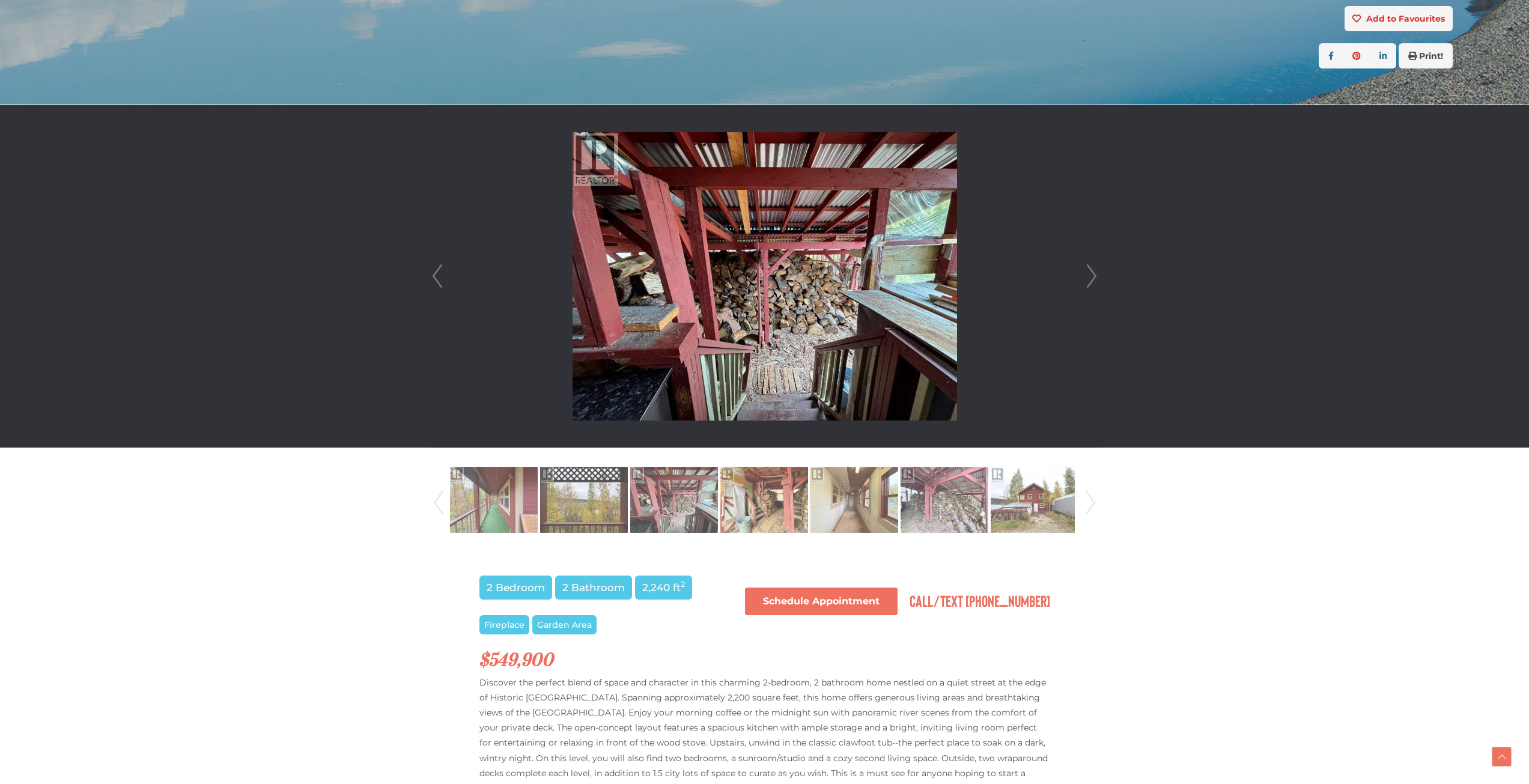
click at [1086, 498] on link "Next" at bounding box center [1090, 503] width 18 height 82
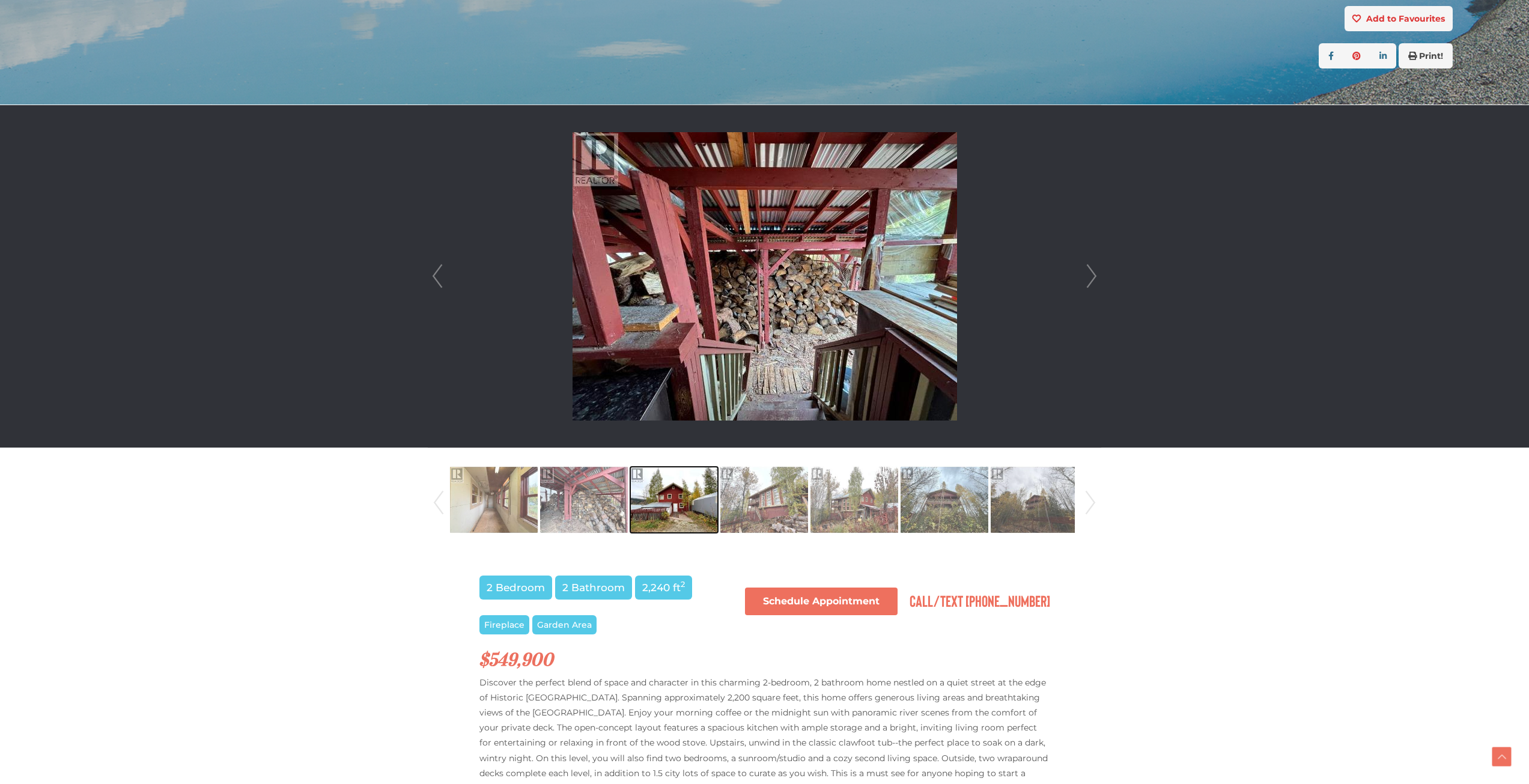
click at [708, 503] on img at bounding box center [674, 500] width 88 height 68
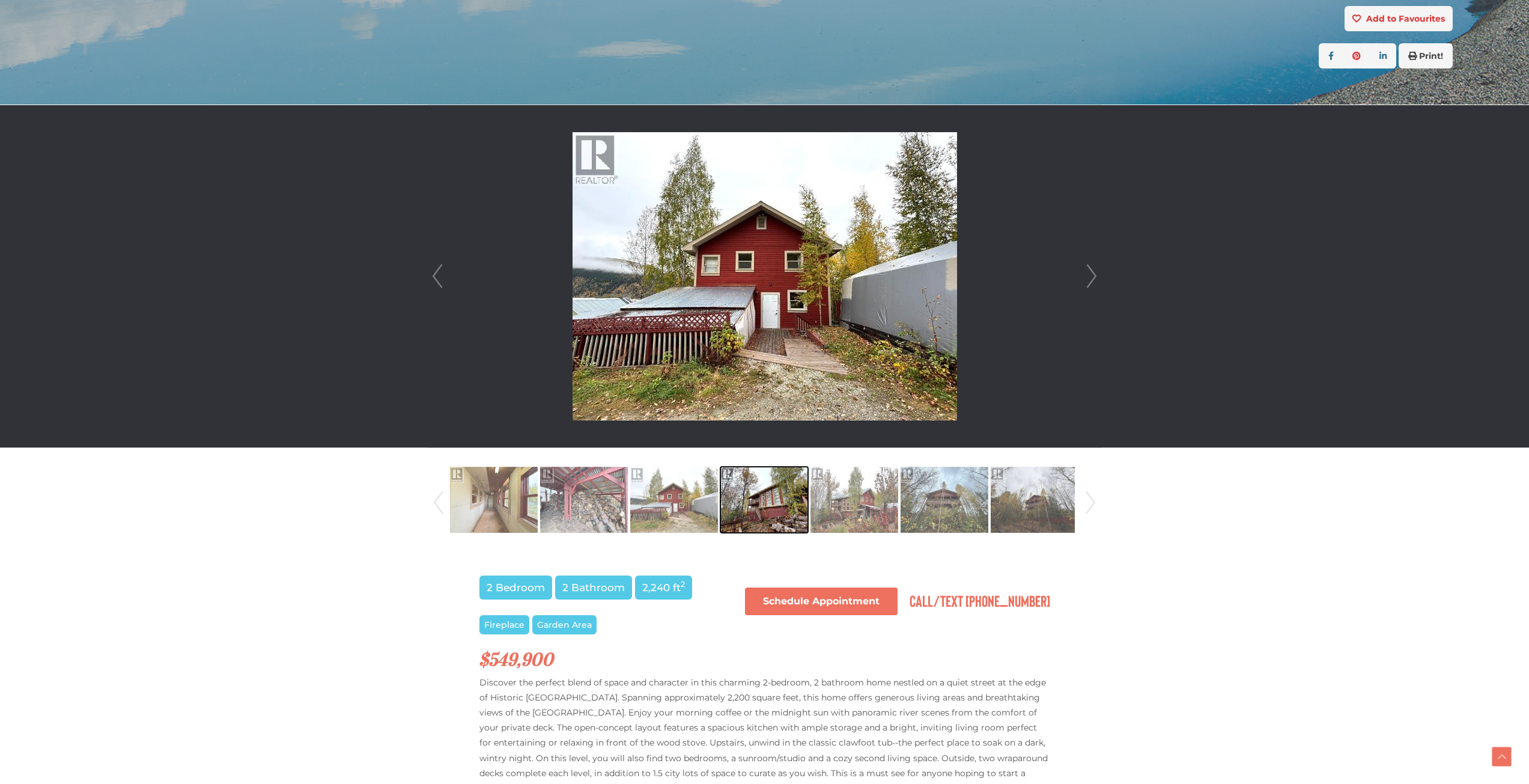
click at [775, 504] on img at bounding box center [764, 500] width 88 height 68
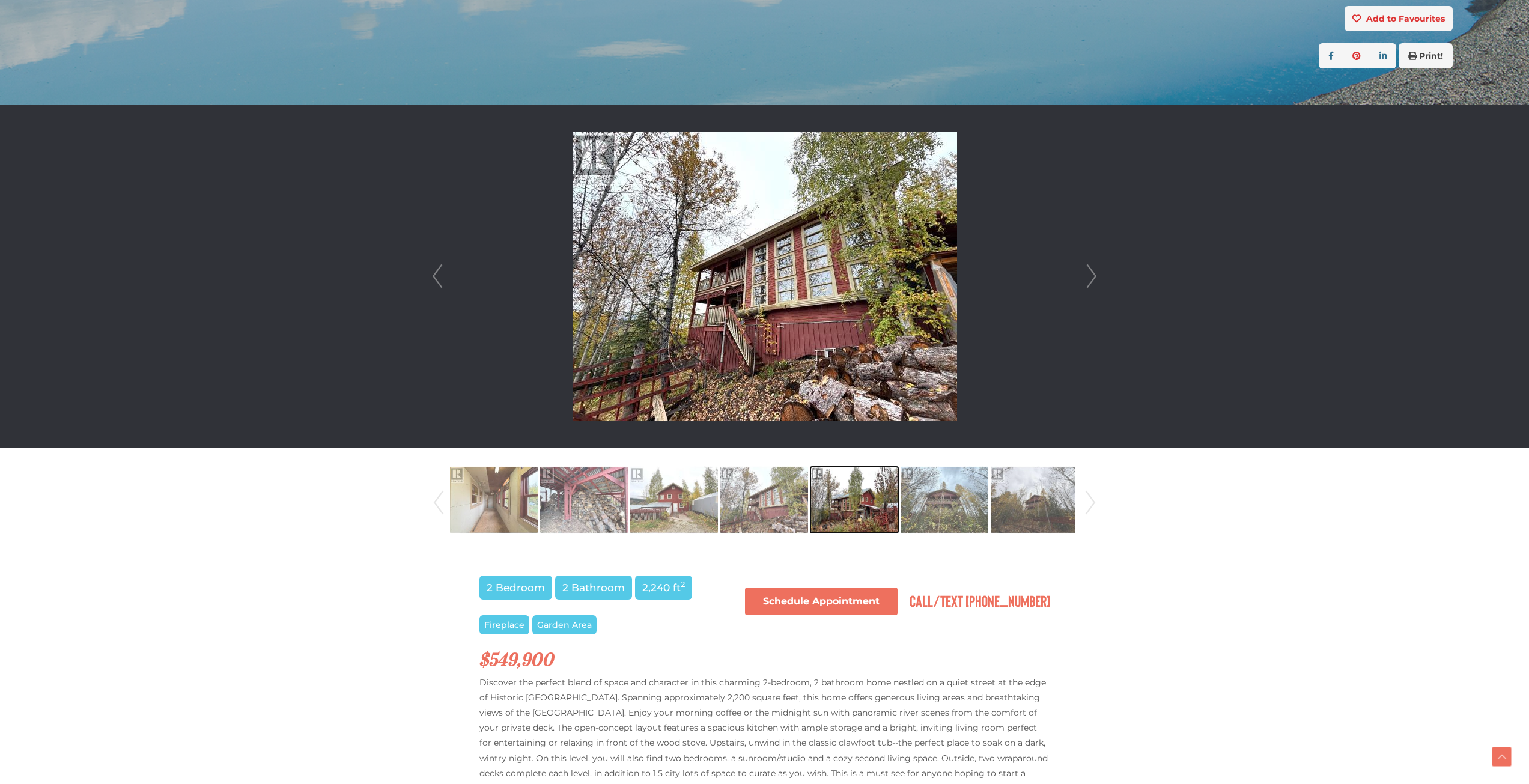
click at [892, 507] on img at bounding box center [855, 500] width 88 height 68
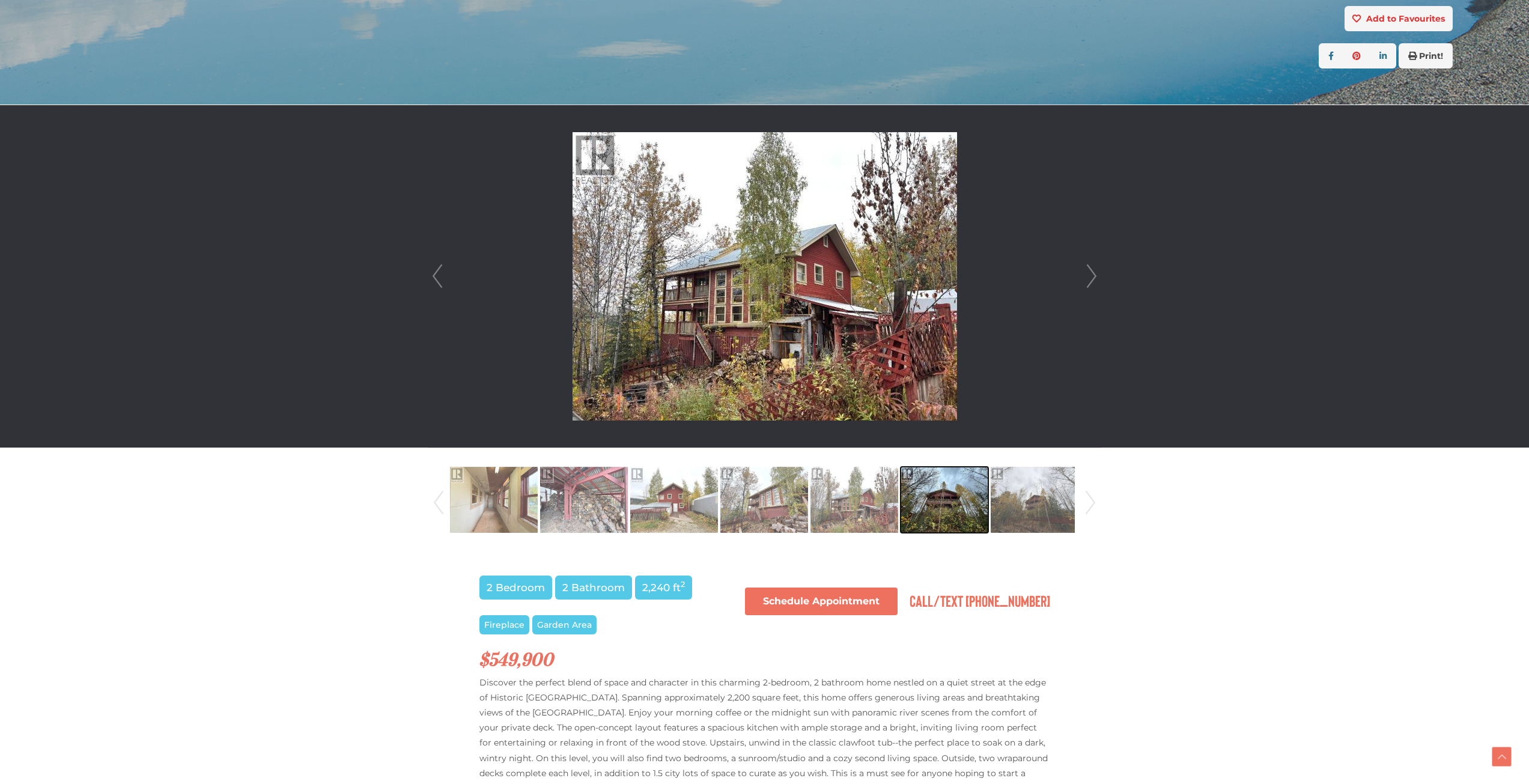
click at [968, 509] on img at bounding box center [944, 500] width 88 height 68
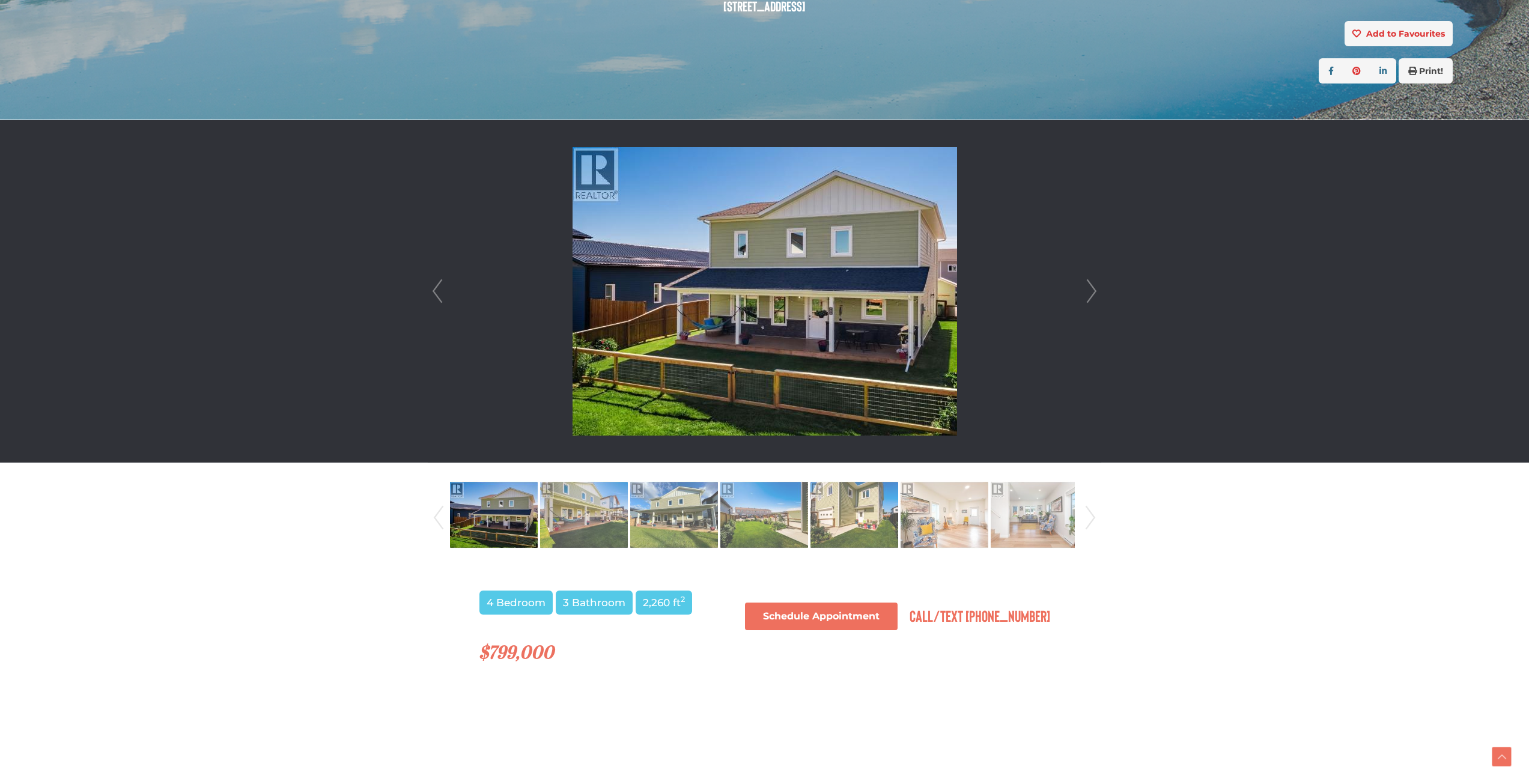
scroll to position [226, 0]
click at [1093, 288] on link "Next" at bounding box center [1092, 291] width 18 height 342
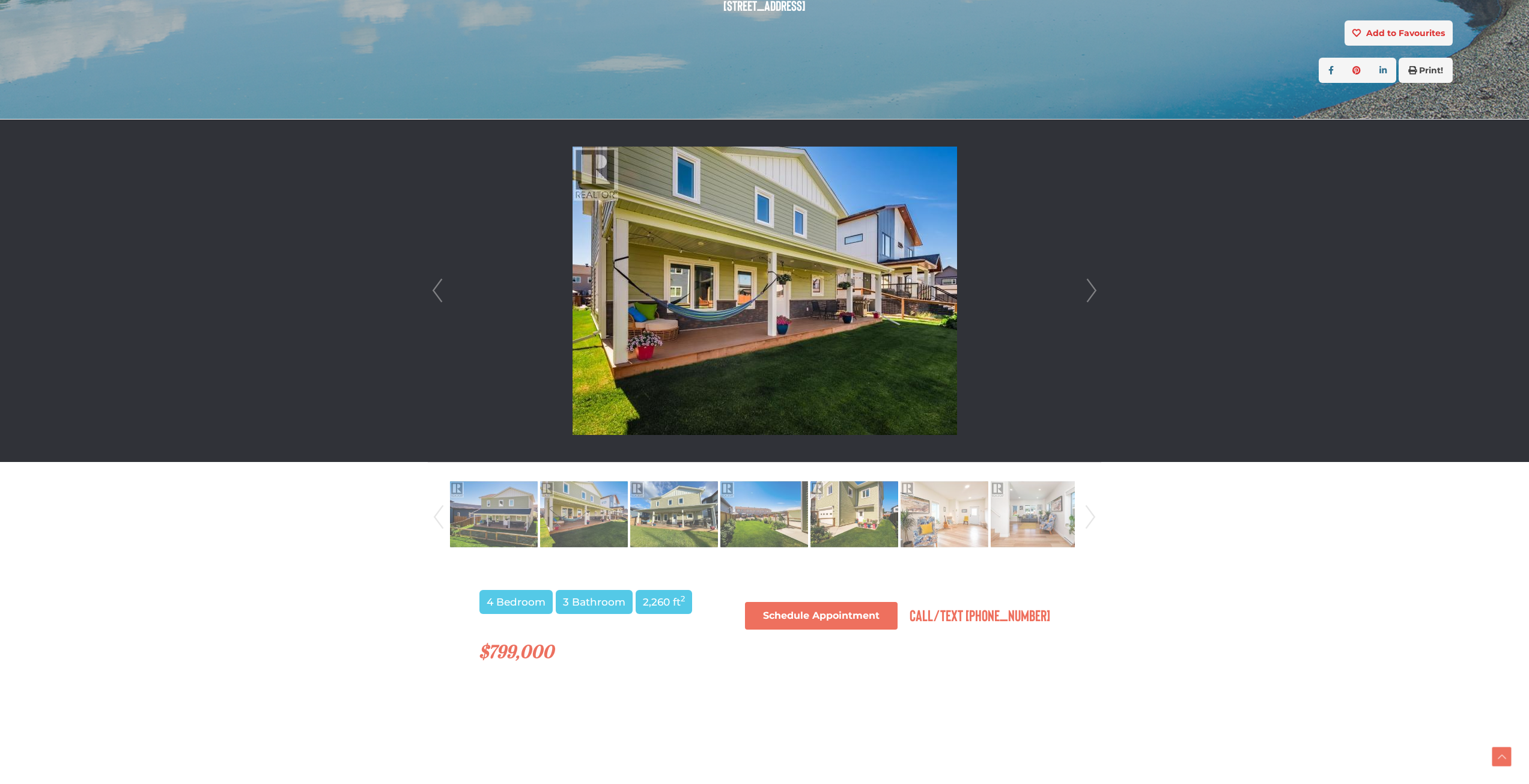
click at [1093, 288] on link "Next" at bounding box center [1092, 291] width 18 height 342
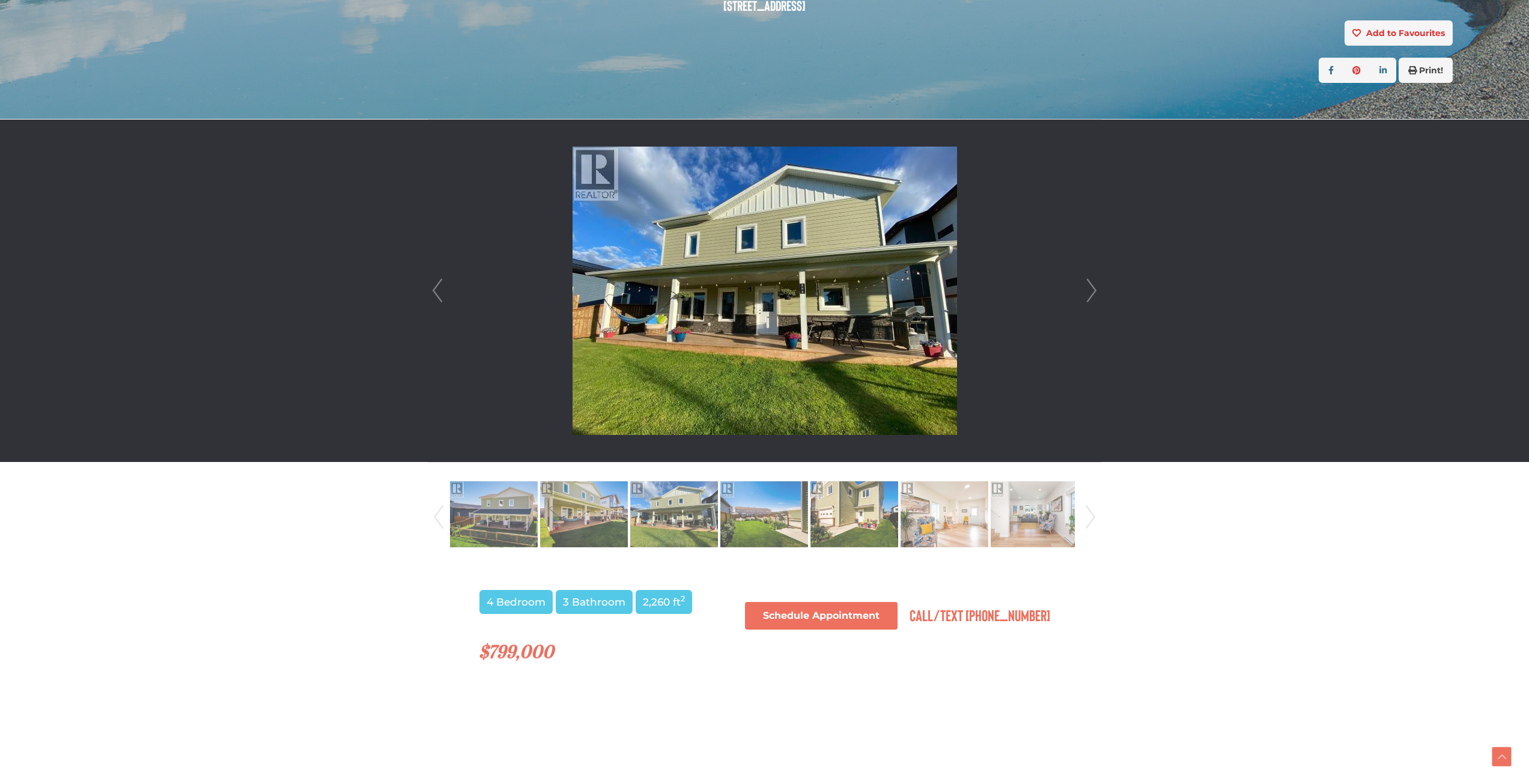
click at [1093, 288] on link "Next" at bounding box center [1092, 291] width 18 height 342
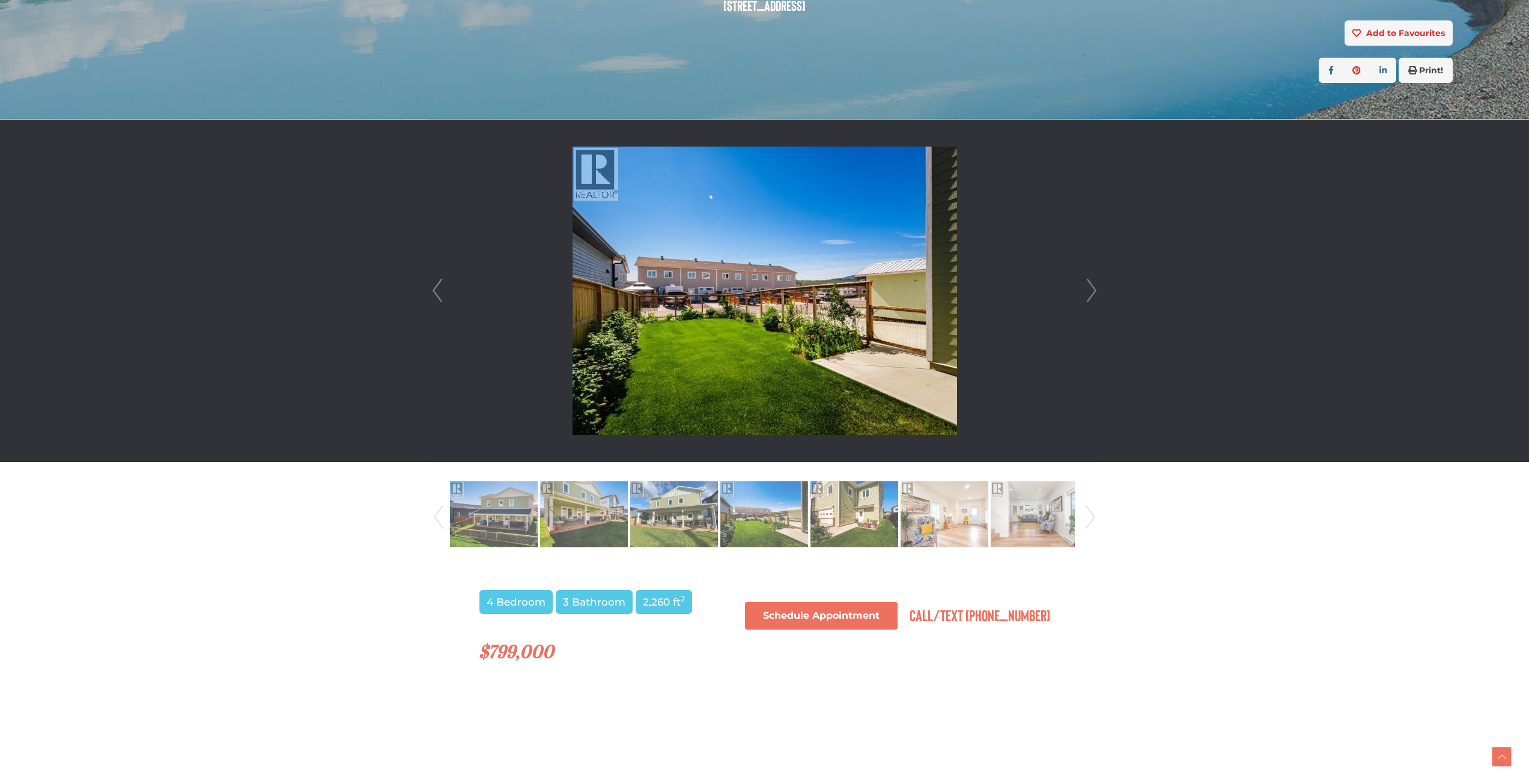
click at [1093, 288] on link "Next" at bounding box center [1092, 291] width 18 height 342
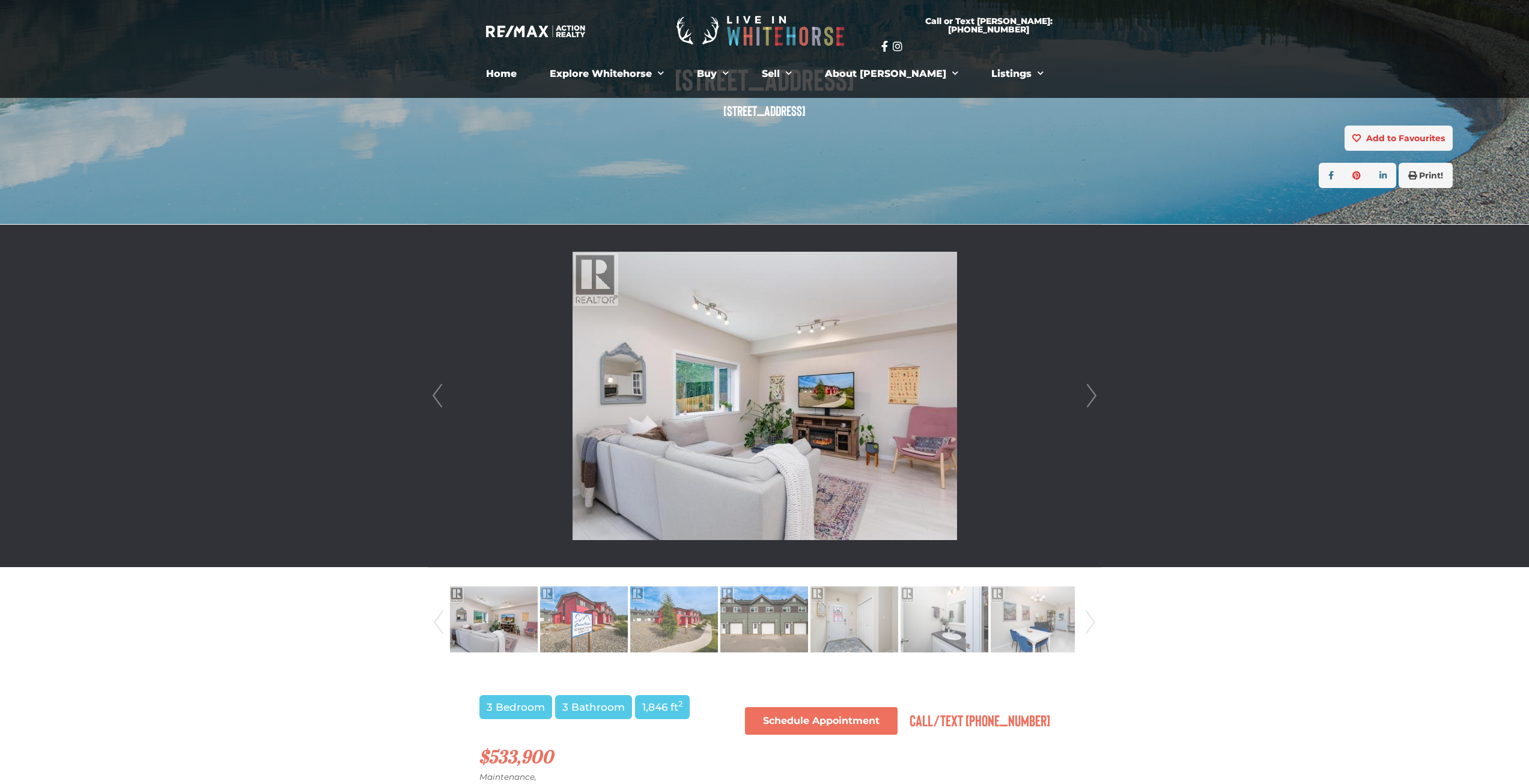
scroll to position [300, 0]
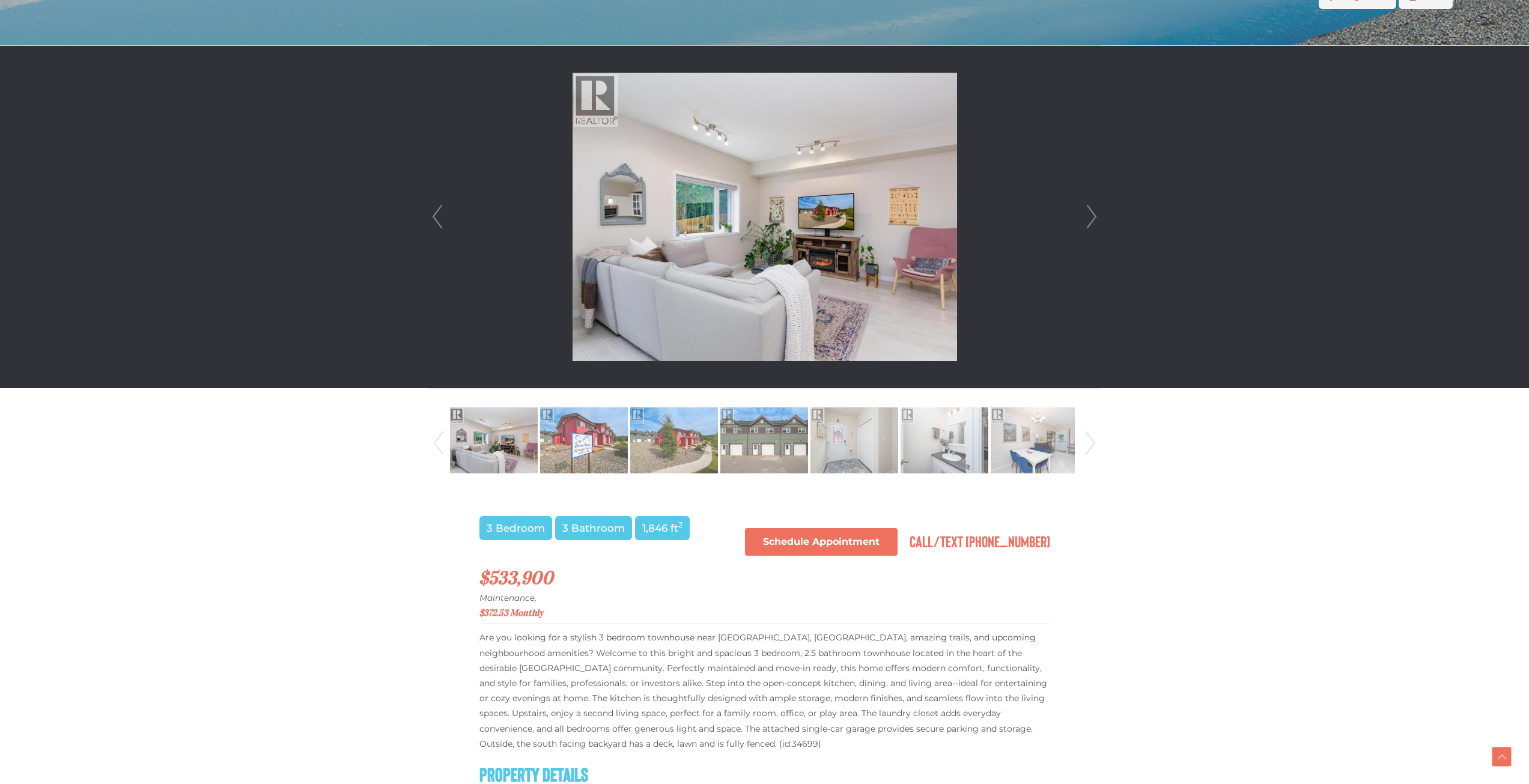
click at [1086, 442] on link "Next" at bounding box center [1090, 443] width 18 height 82
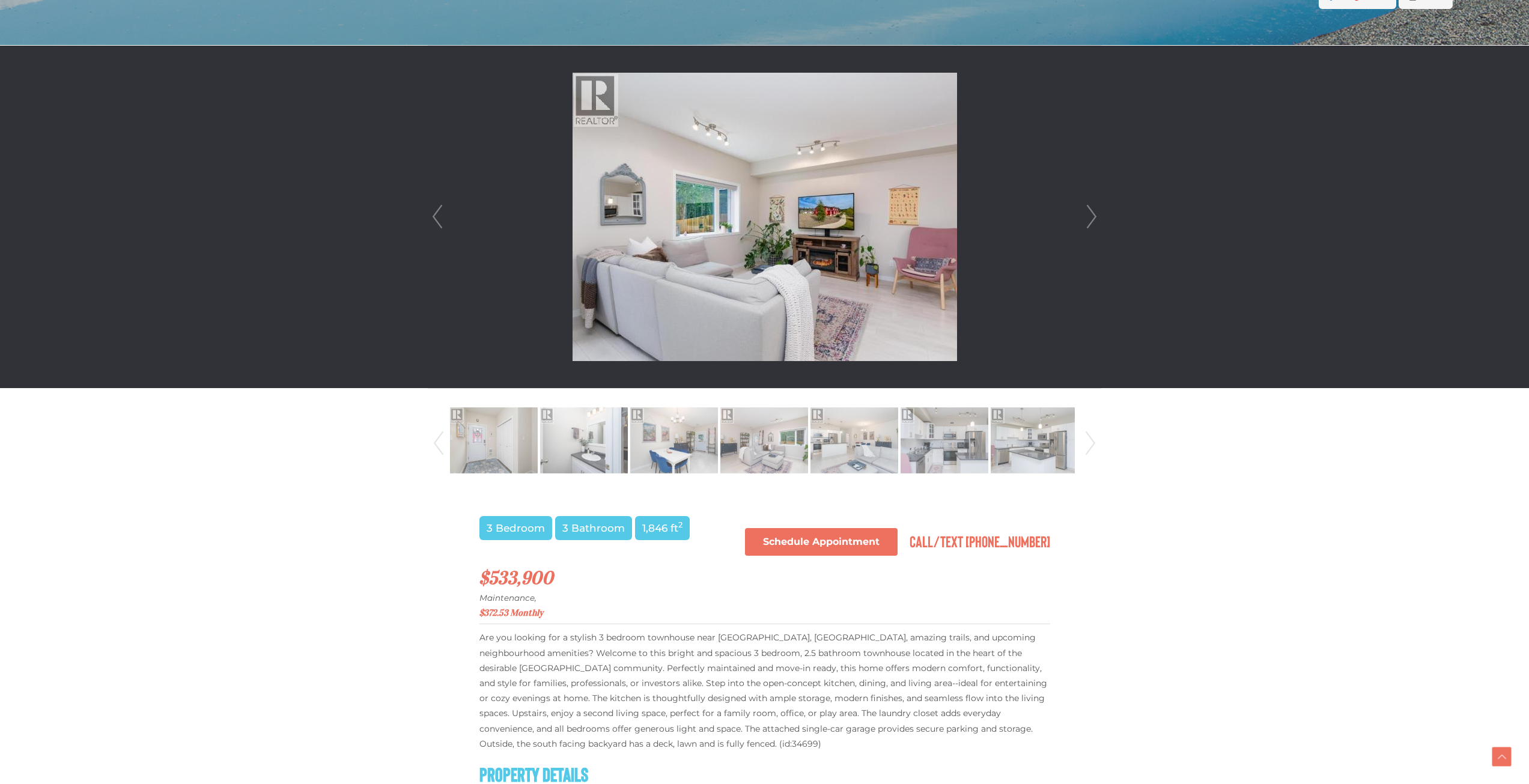
click at [1086, 442] on link "Next" at bounding box center [1090, 443] width 18 height 82
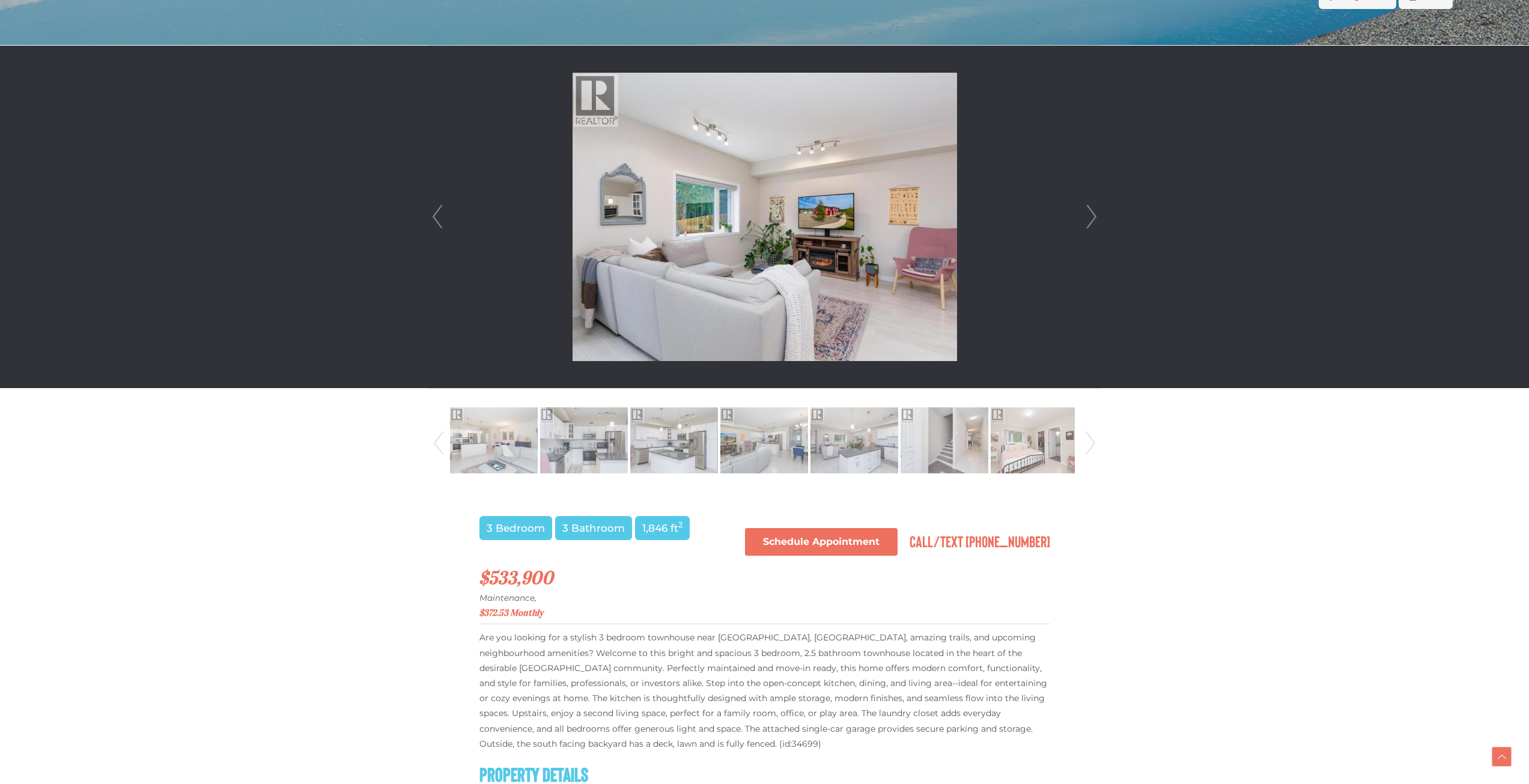
click at [1086, 442] on link "Next" at bounding box center [1090, 443] width 18 height 82
click at [1088, 442] on link "Next" at bounding box center [1090, 443] width 18 height 82
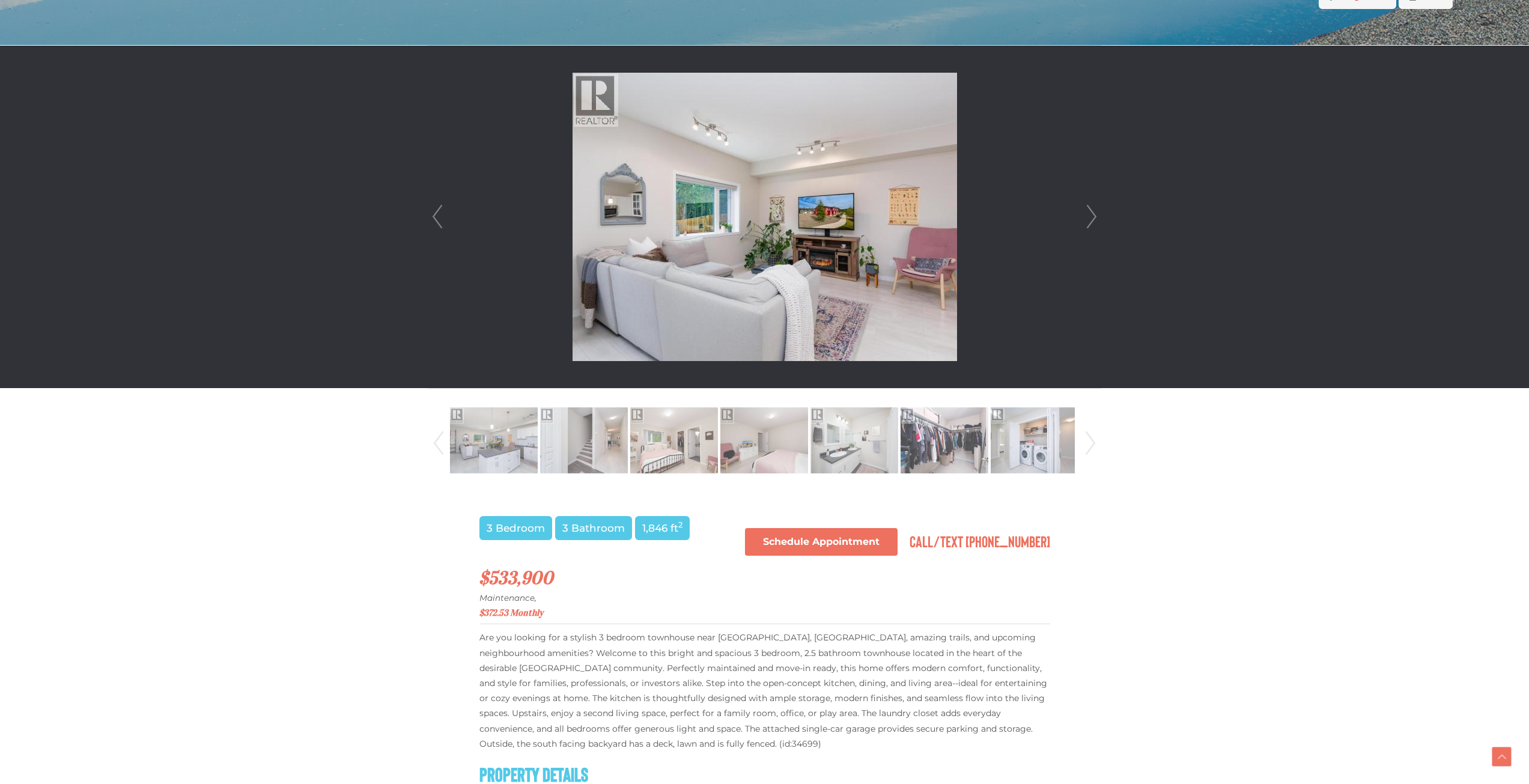
click at [1088, 442] on link "Next" at bounding box center [1090, 443] width 18 height 82
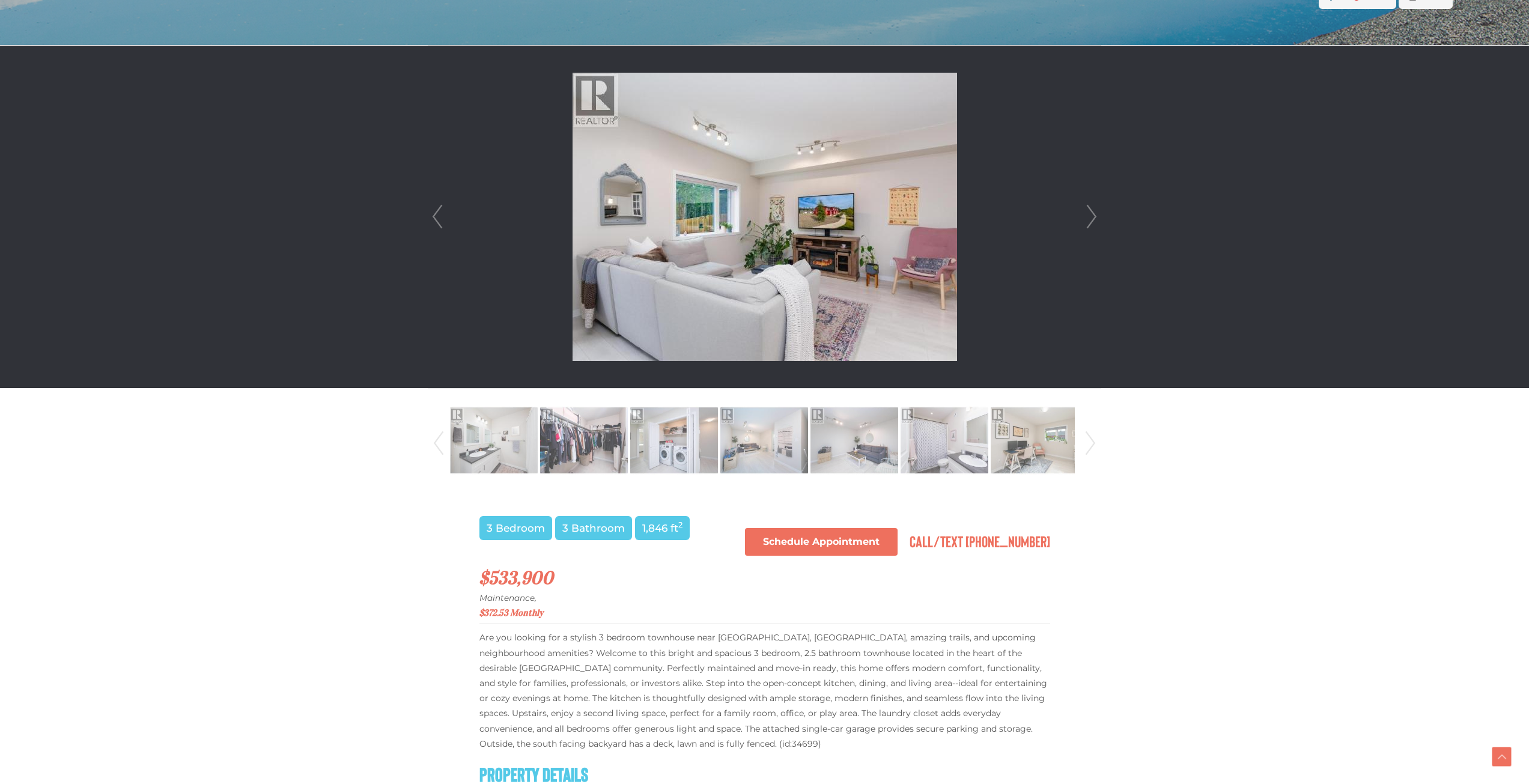
click at [1092, 442] on link "Next" at bounding box center [1090, 443] width 18 height 82
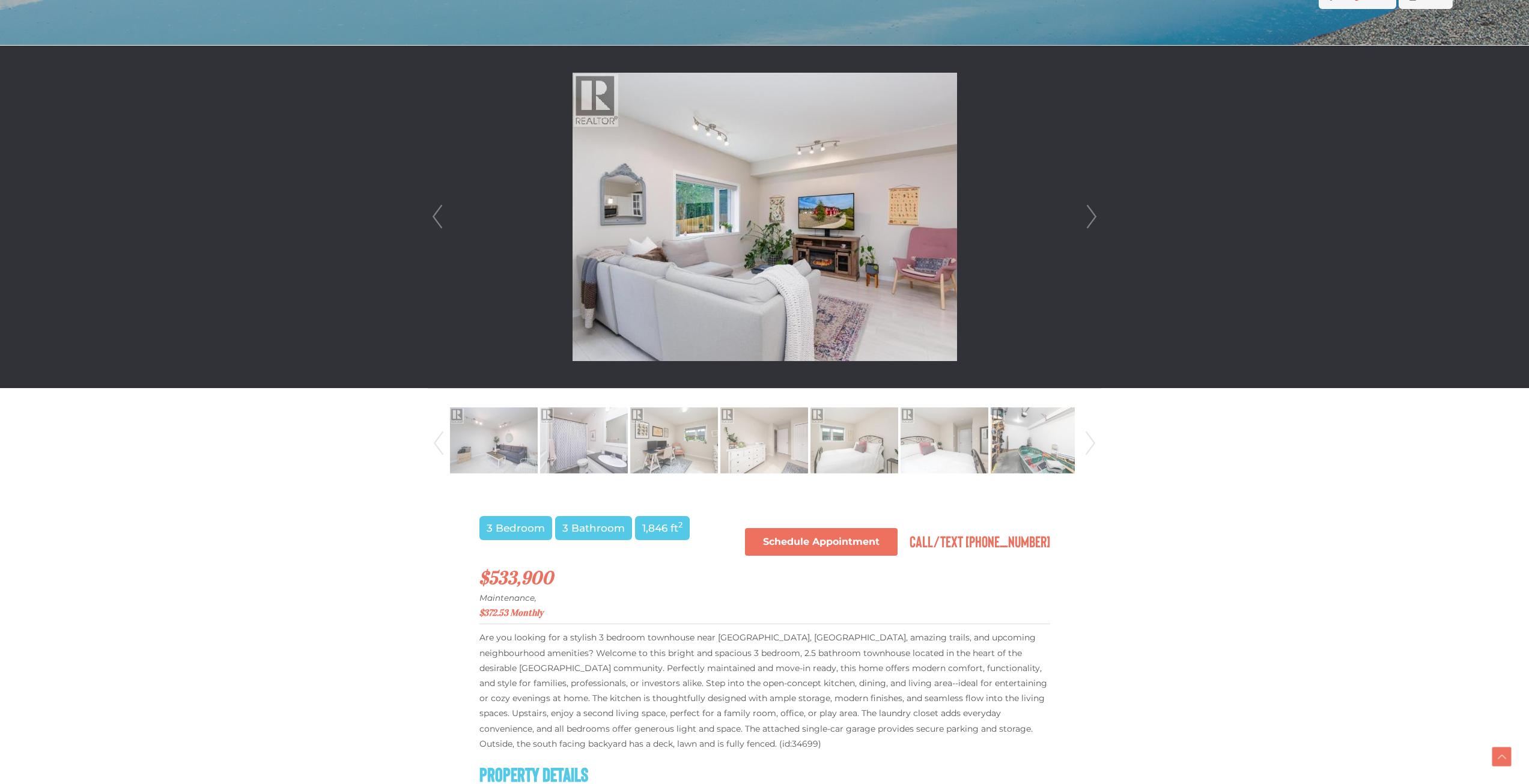
click at [1092, 442] on link "Next" at bounding box center [1090, 443] width 18 height 82
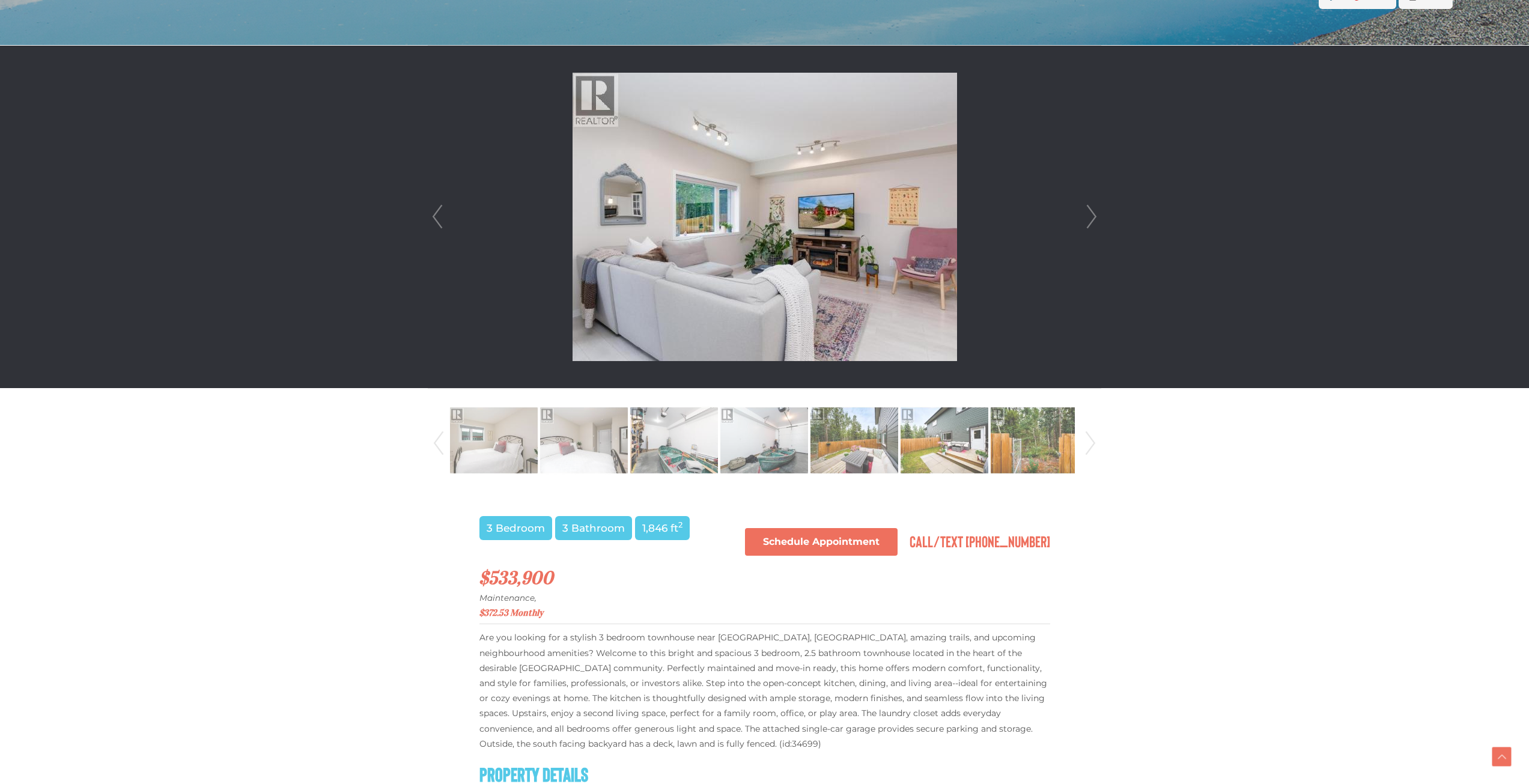
click at [1092, 442] on link "Next" at bounding box center [1090, 443] width 18 height 82
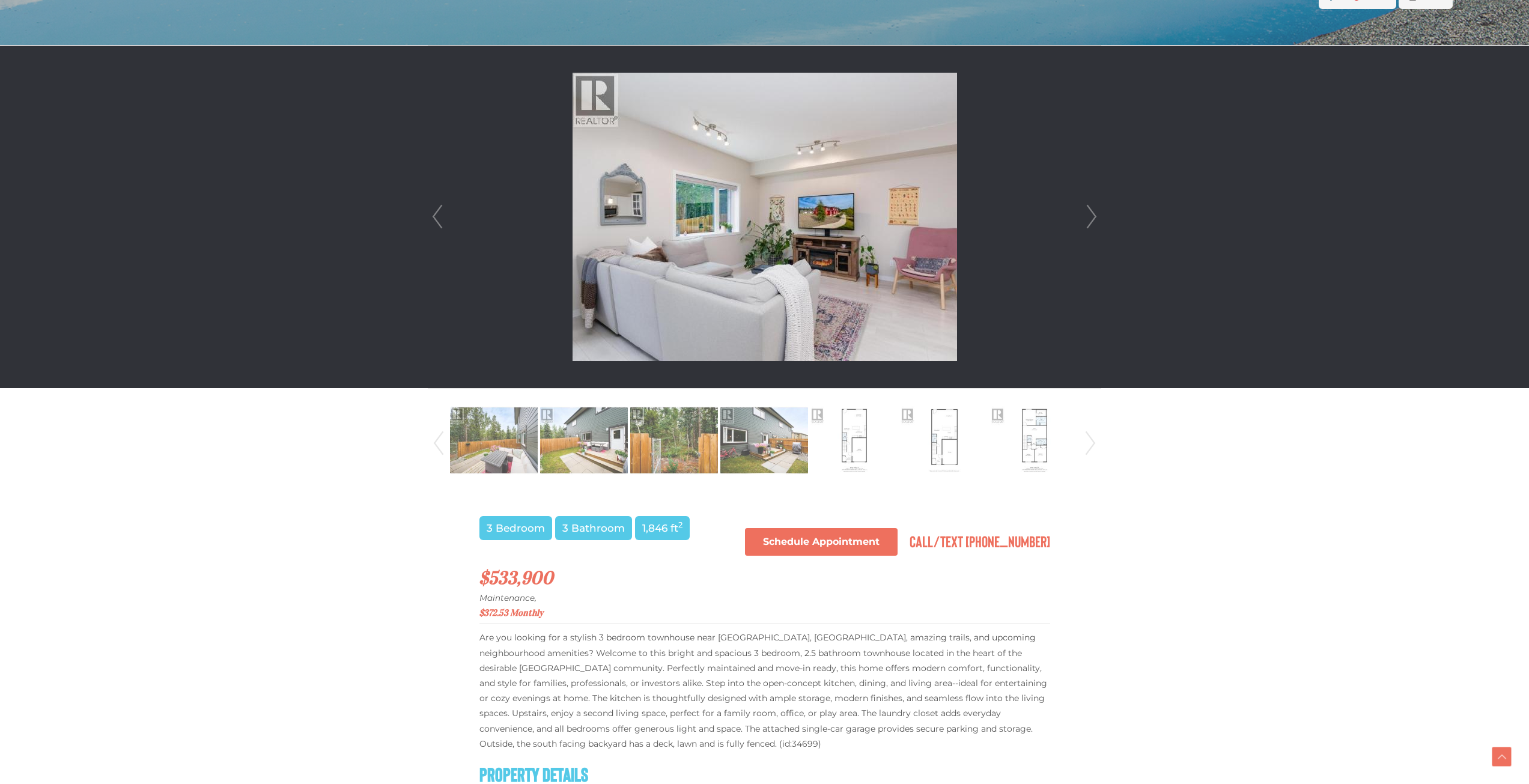
click at [1092, 442] on link "Next" at bounding box center [1090, 443] width 18 height 82
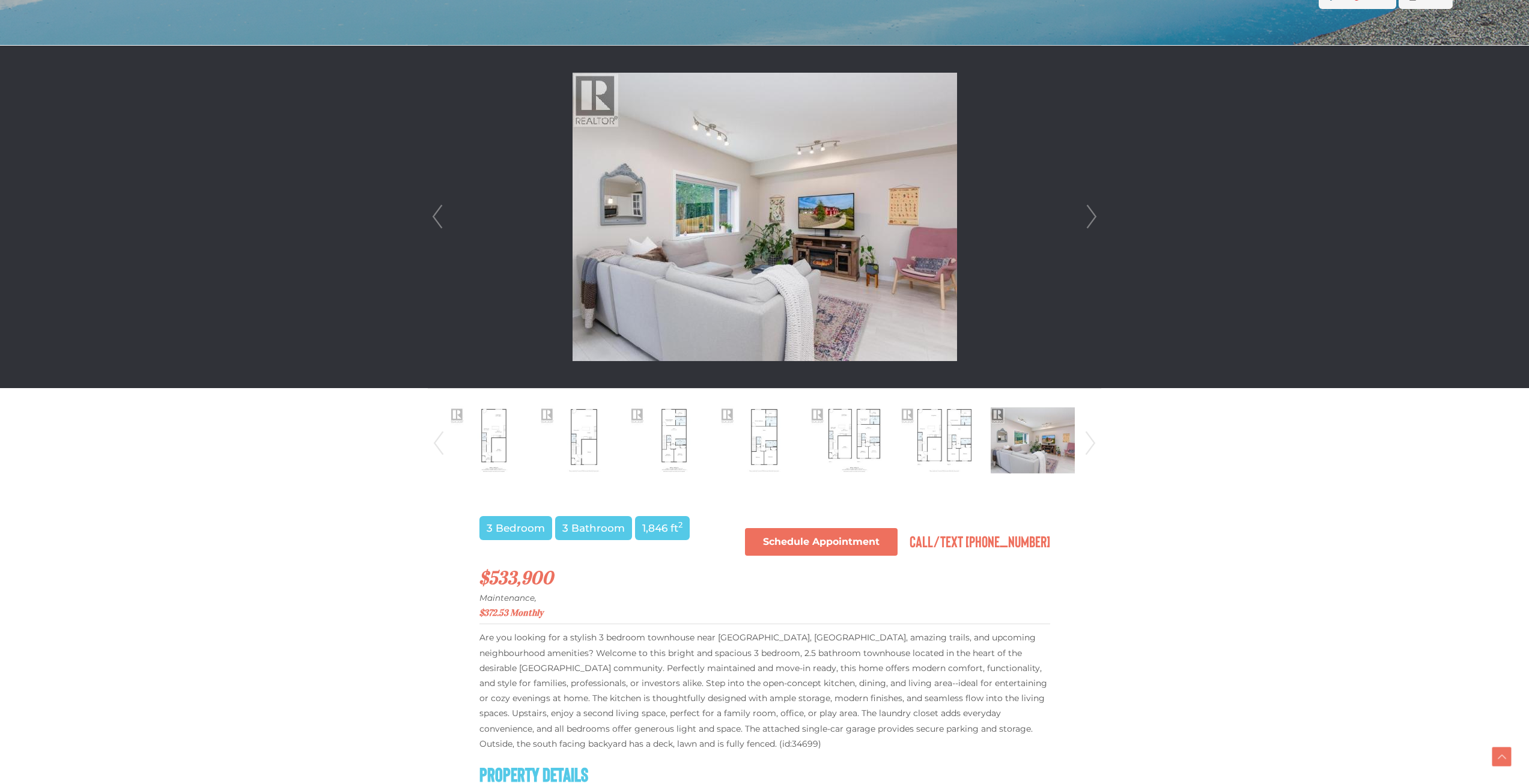
click at [1092, 442] on link "Next" at bounding box center [1090, 443] width 18 height 82
